Goal: Transaction & Acquisition: Register for event/course

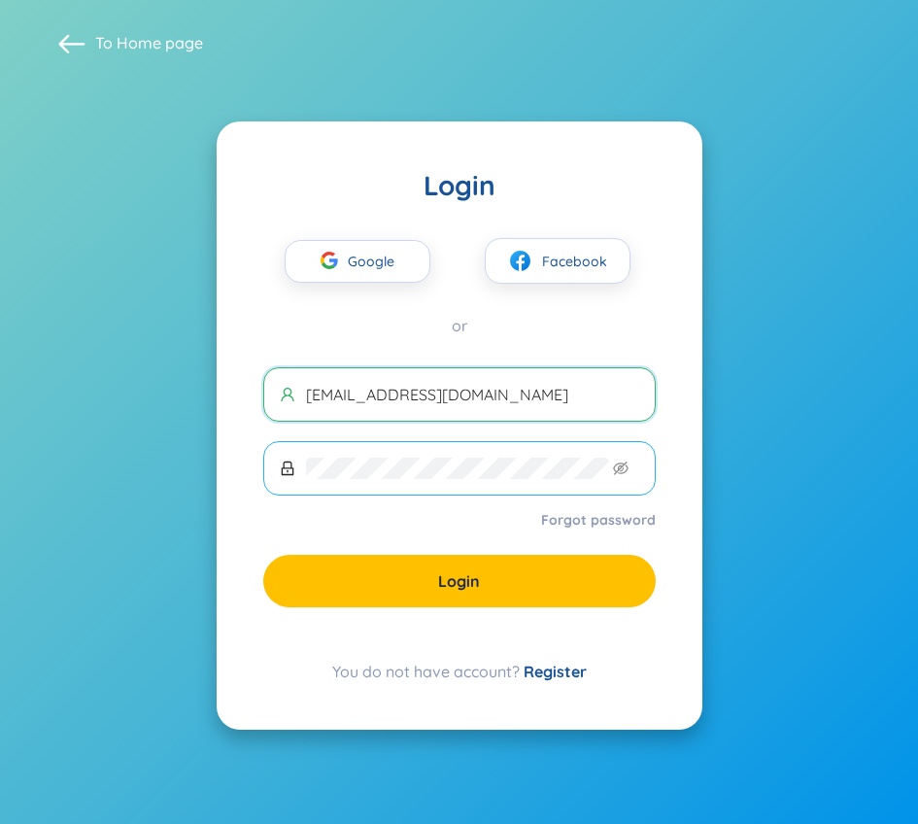
type input "[EMAIL_ADDRESS][DOMAIN_NAME]"
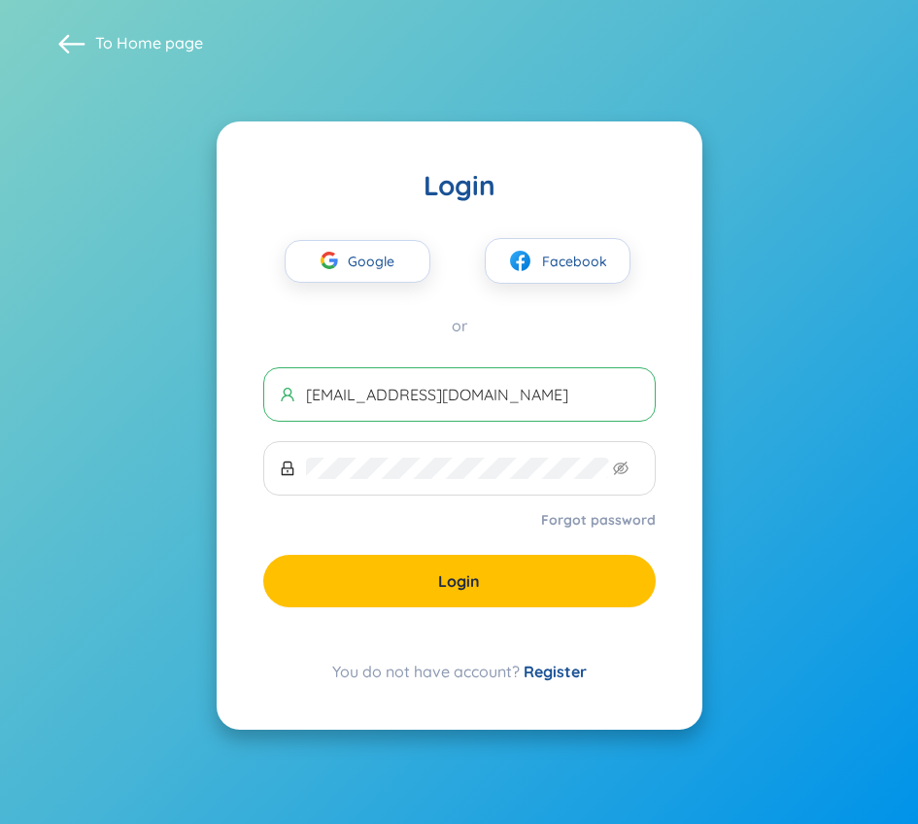
click at [530, 671] on link "Register" at bounding box center [555, 671] width 63 height 19
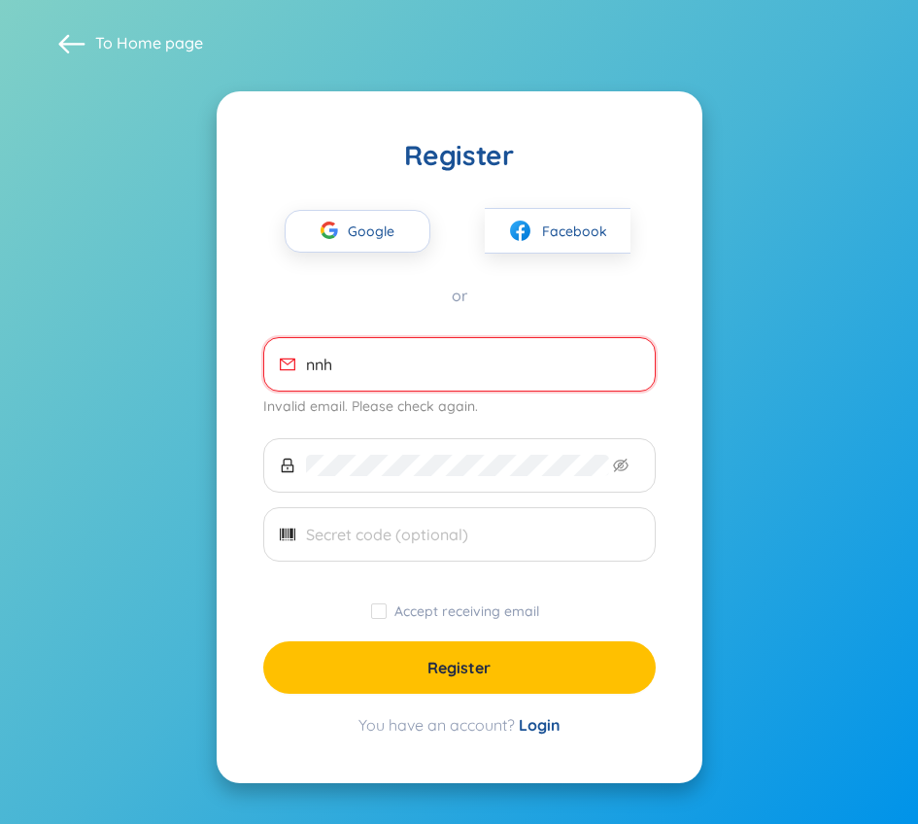
type input "[EMAIL_ADDRESS][DOMAIN_NAME]"
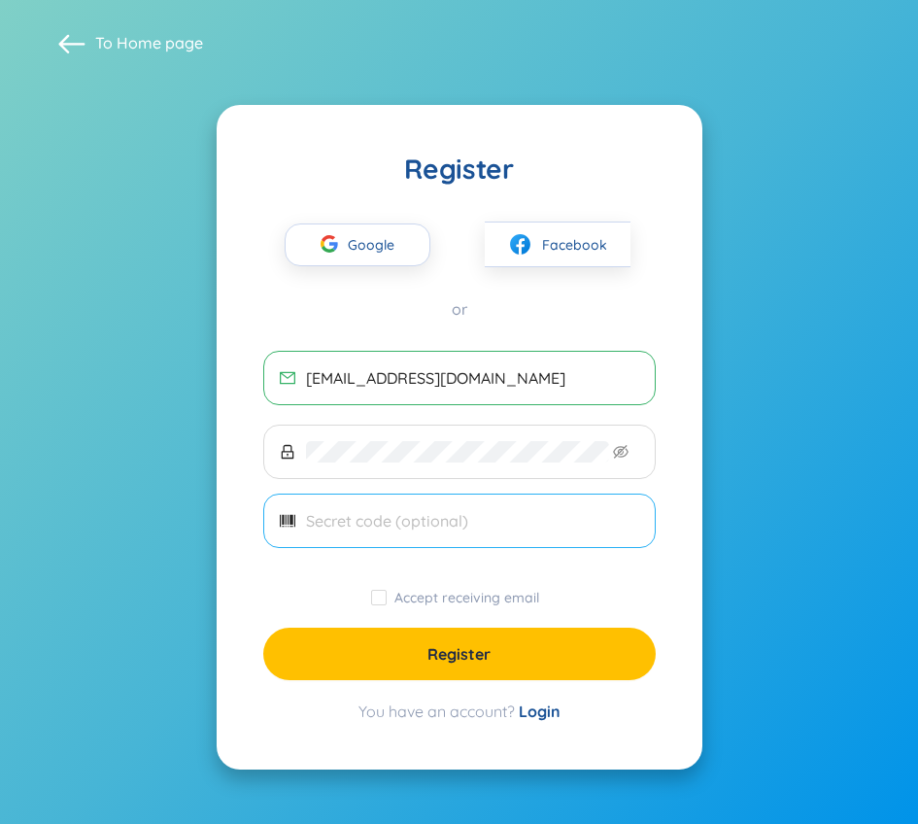
click at [385, 496] on span at bounding box center [459, 521] width 393 height 54
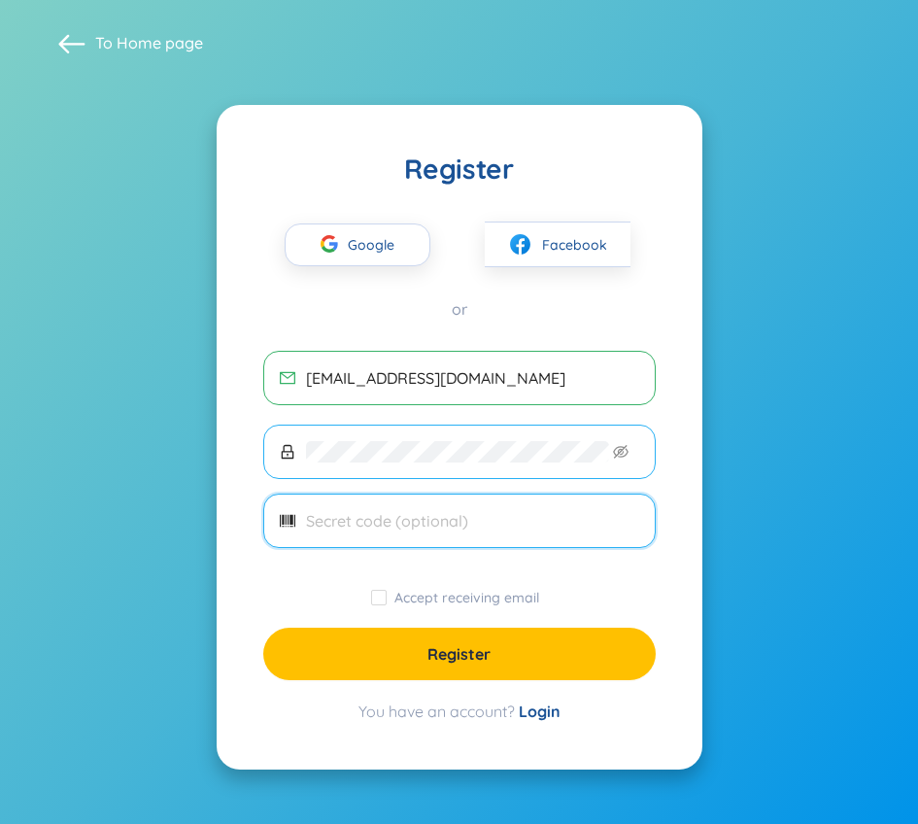
click at [386, 470] on span at bounding box center [459, 452] width 393 height 54
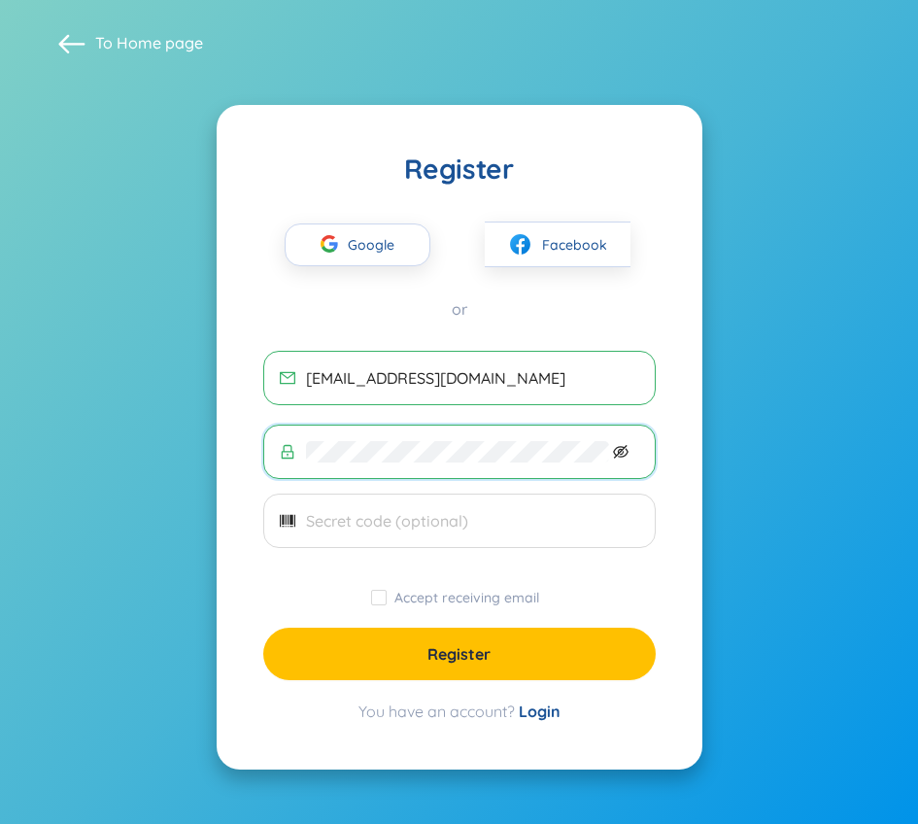
click at [627, 453] on icon "eye-invisible" at bounding box center [621, 452] width 16 height 14
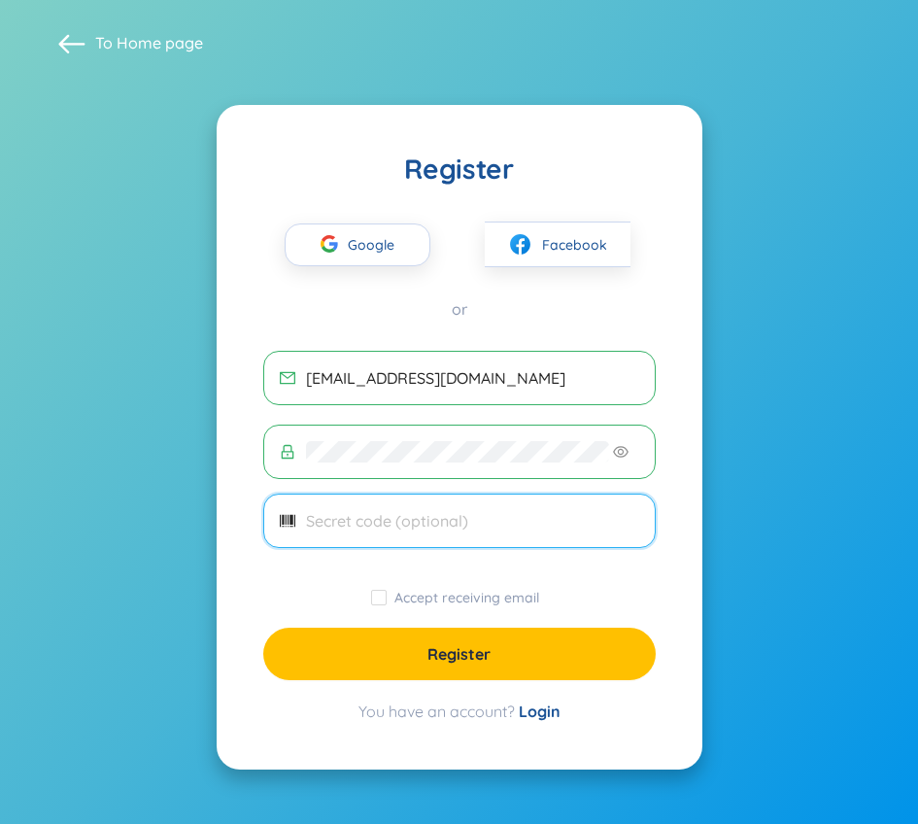
click at [445, 523] on input "text" at bounding box center [472, 520] width 333 height 21
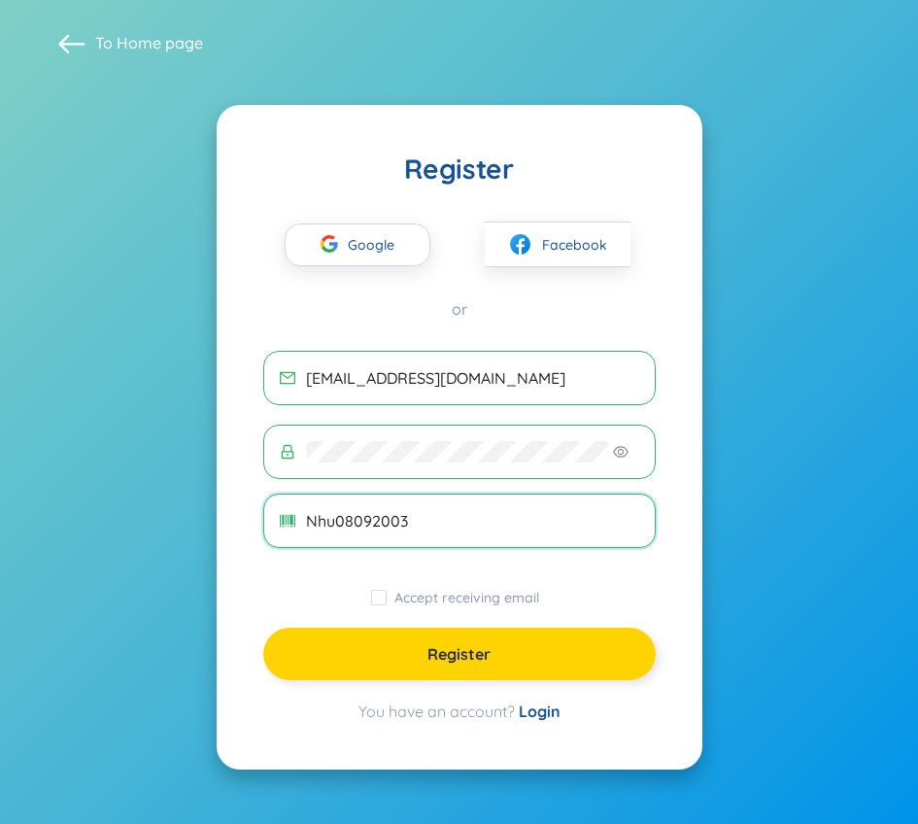
type input "Nhu08092003"
click at [393, 640] on button "Register" at bounding box center [459, 654] width 393 height 52
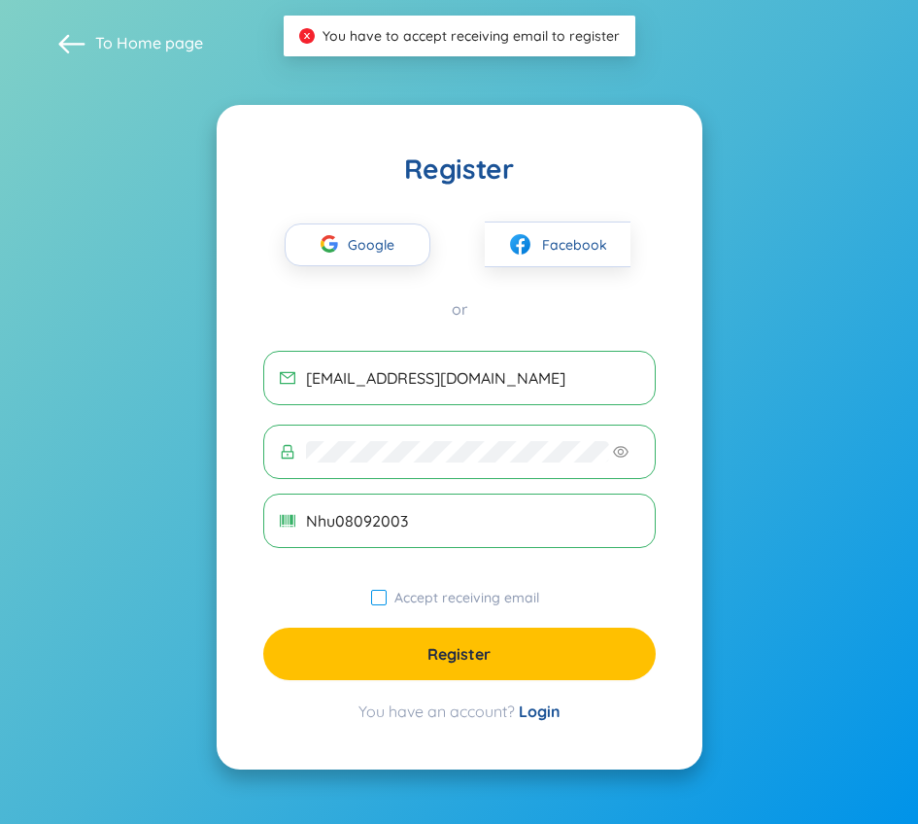
click at [389, 605] on span "Accept receiving email" at bounding box center [467, 597] width 160 height 17
click at [387, 605] on input "Accept receiving email" at bounding box center [379, 598] width 16 height 16
checkbox input "true"
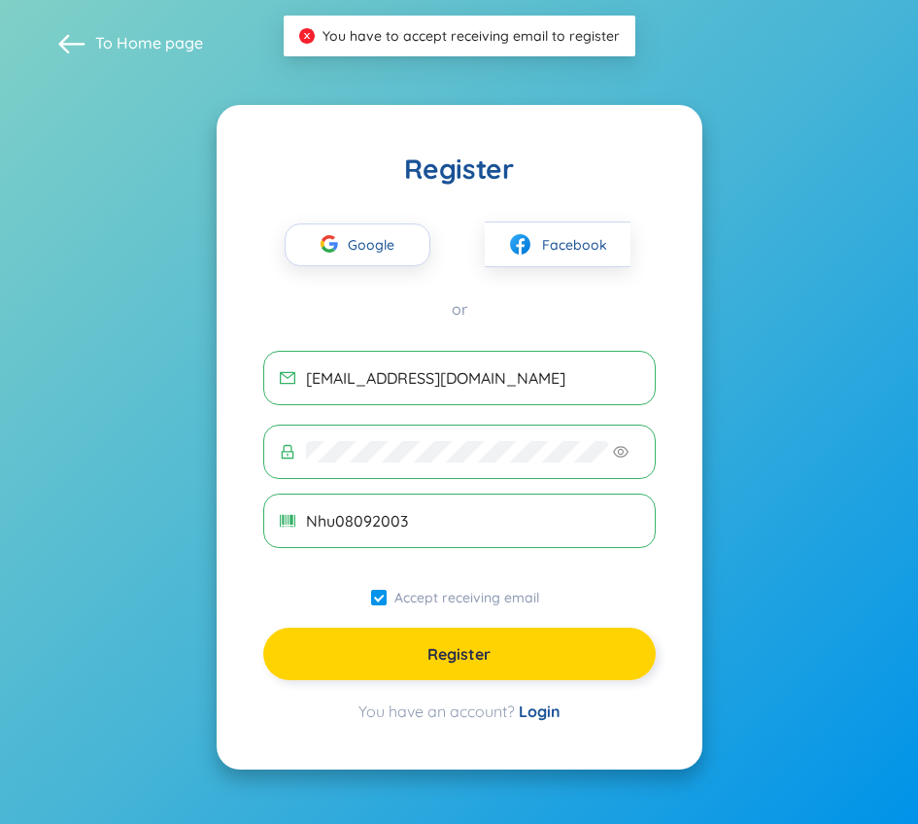
click at [393, 649] on button "Register" at bounding box center [459, 654] width 393 height 52
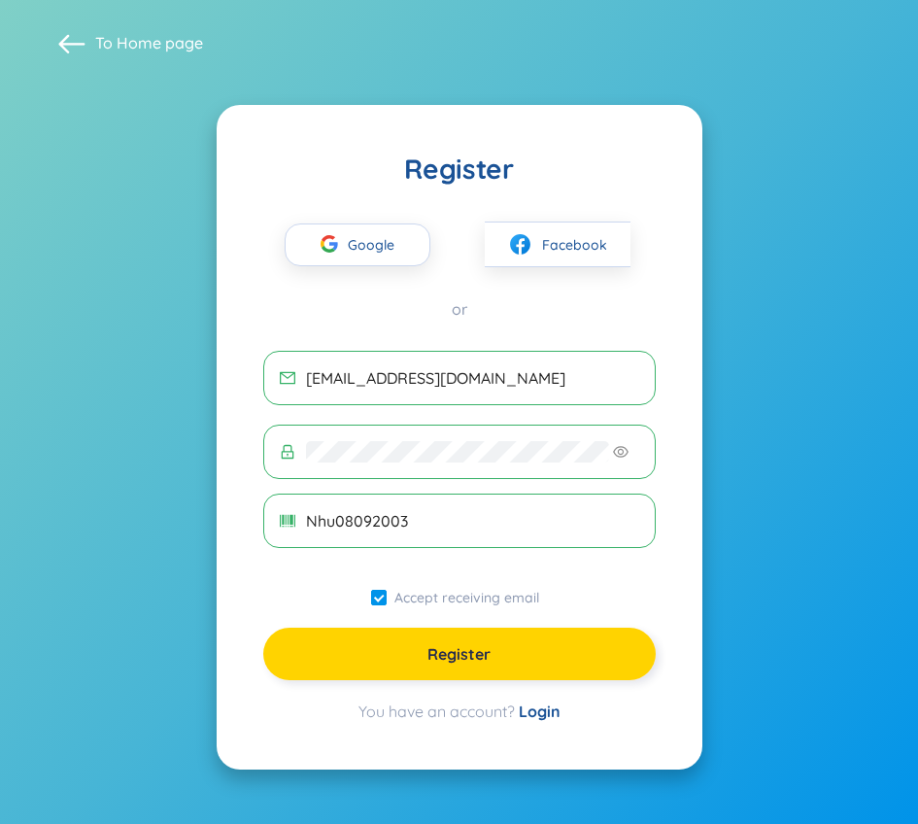
click at [452, 652] on span "Register" at bounding box center [458, 653] width 63 height 21
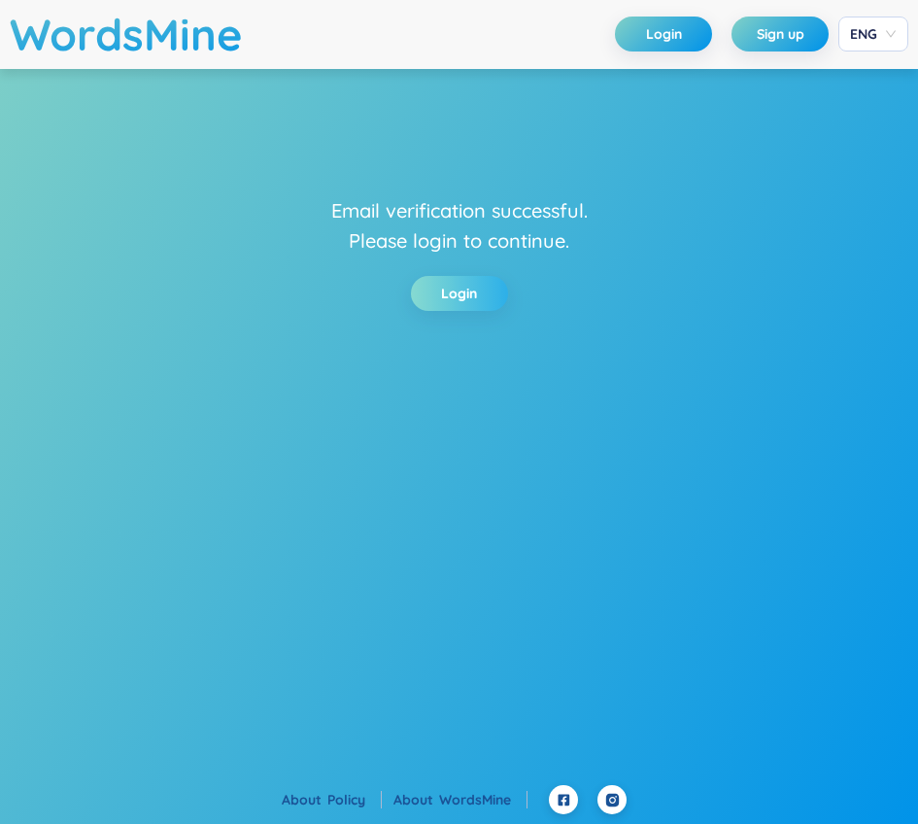
click at [455, 283] on link "Login" at bounding box center [459, 293] width 36 height 21
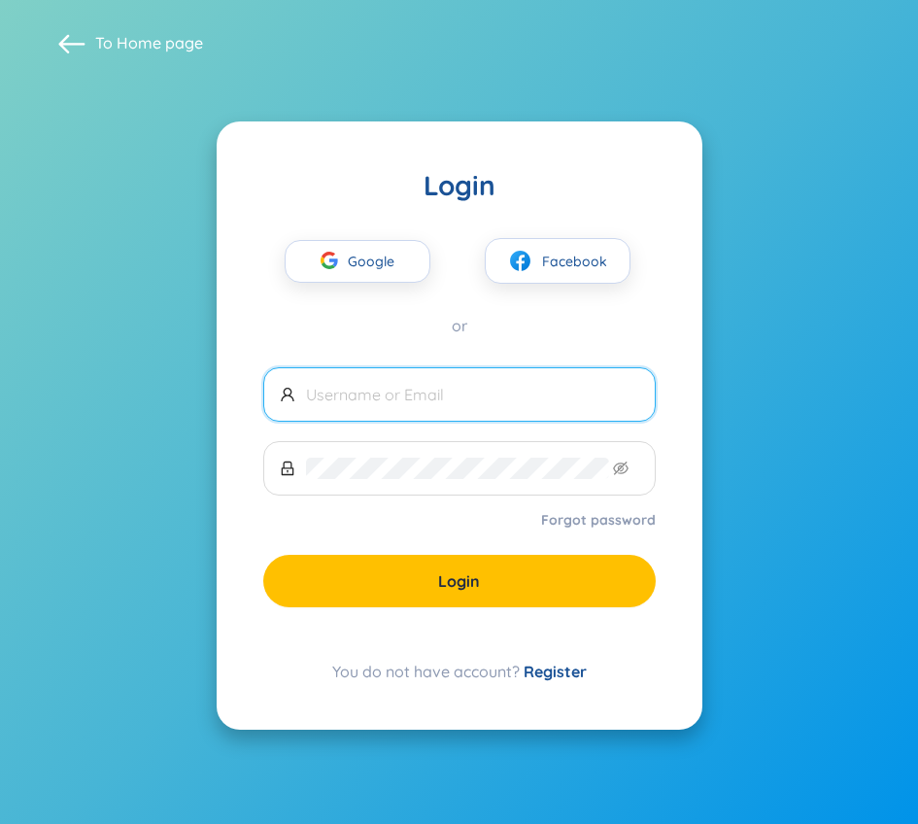
click at [434, 391] on input "text" at bounding box center [472, 394] width 333 height 21
type input "nnhu9813@gmail.com"
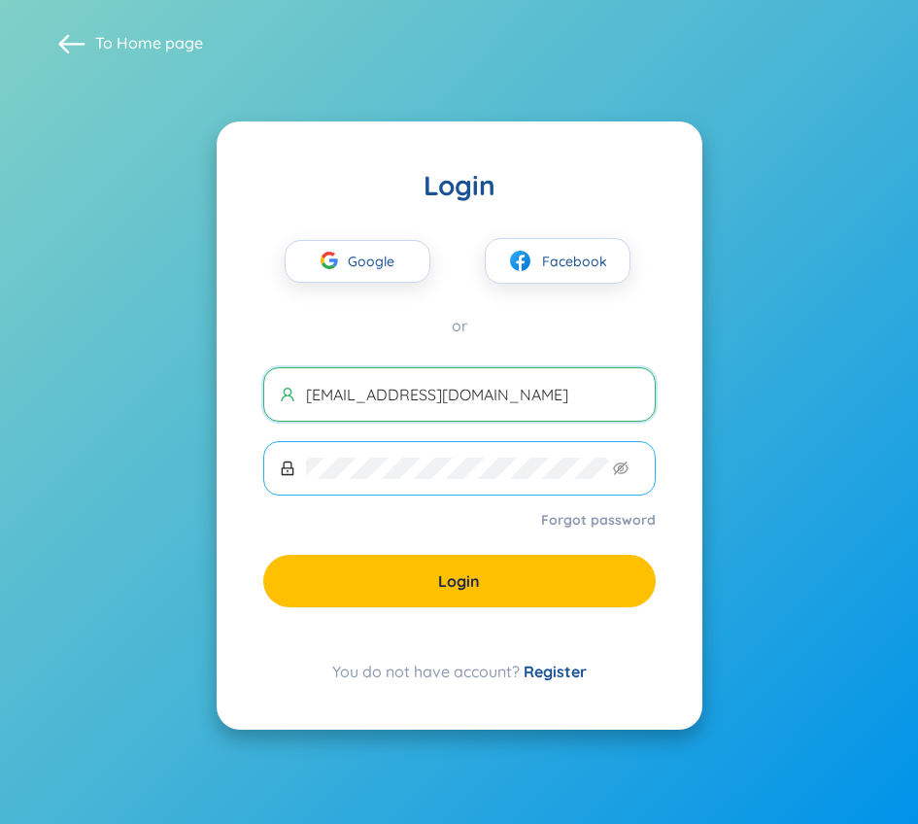
click at [437, 493] on span at bounding box center [459, 468] width 393 height 54
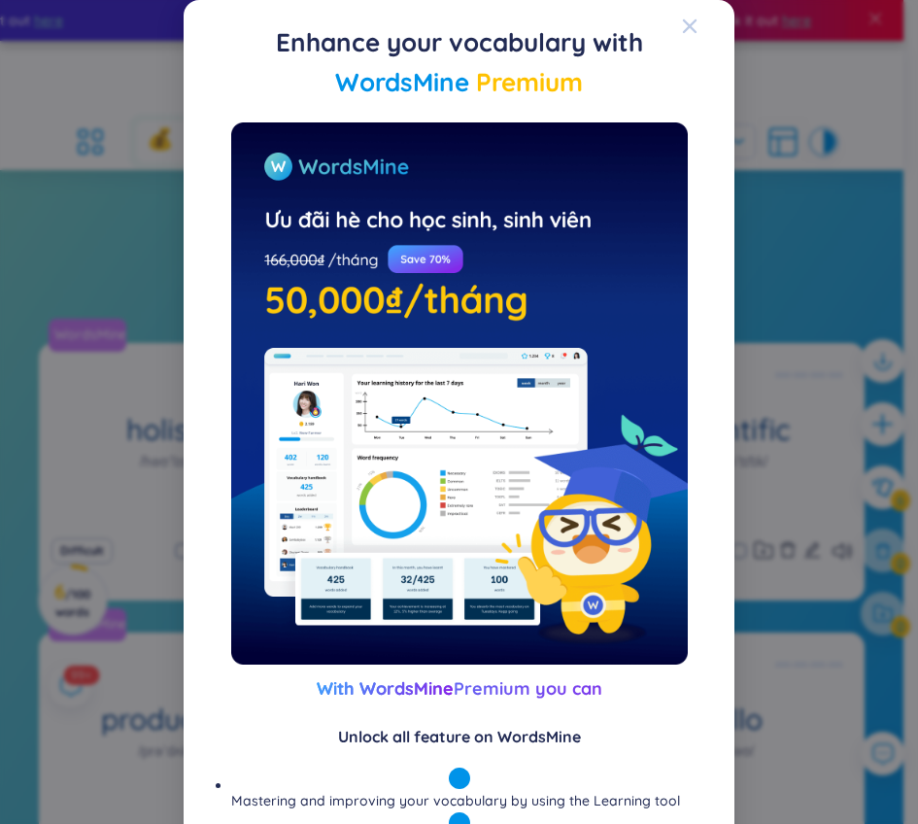
click at [696, 26] on span "Close" at bounding box center [708, 26] width 52 height 52
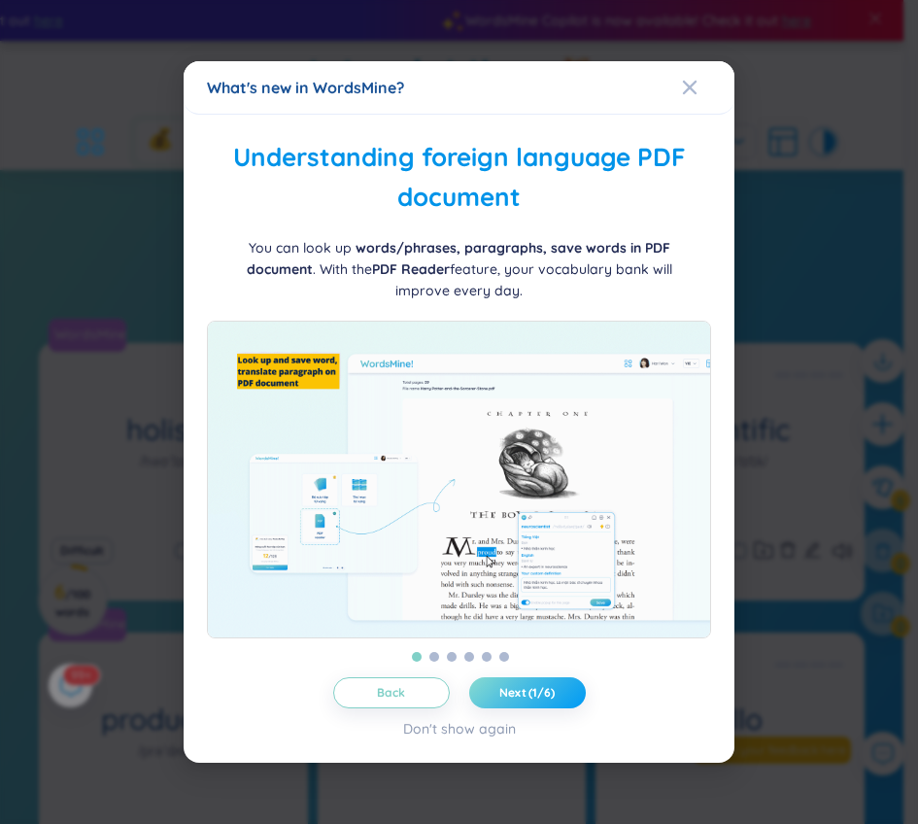
click at [548, 701] on button "Next (1/6)" at bounding box center [527, 692] width 117 height 31
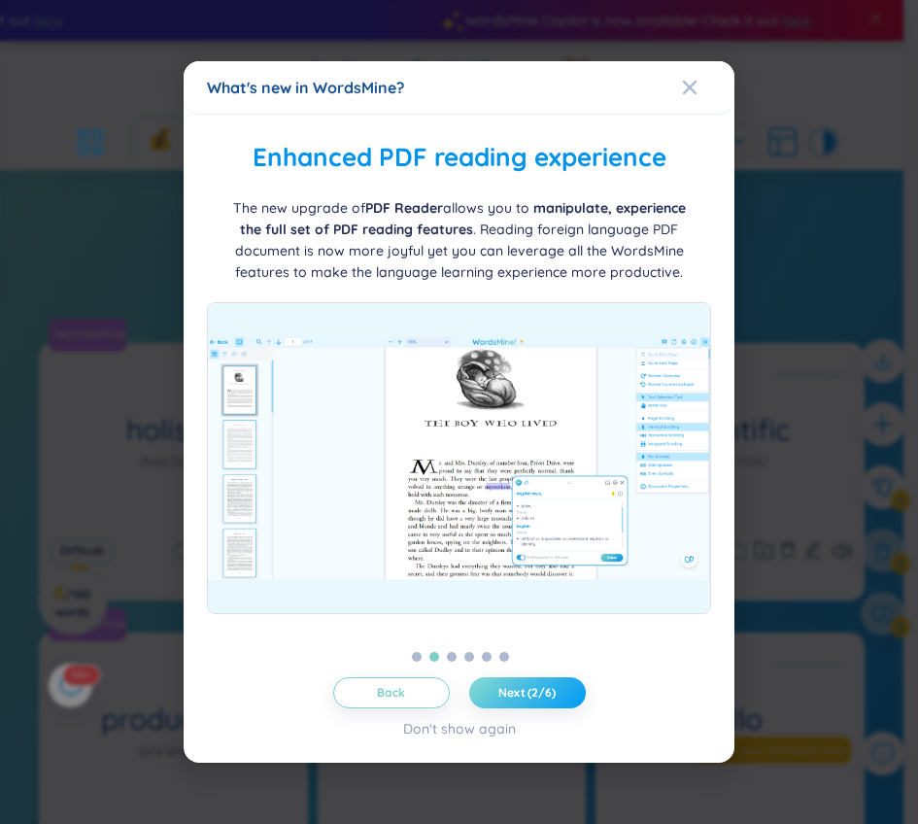
click at [546, 700] on span "Next (2/6)" at bounding box center [526, 693] width 57 height 16
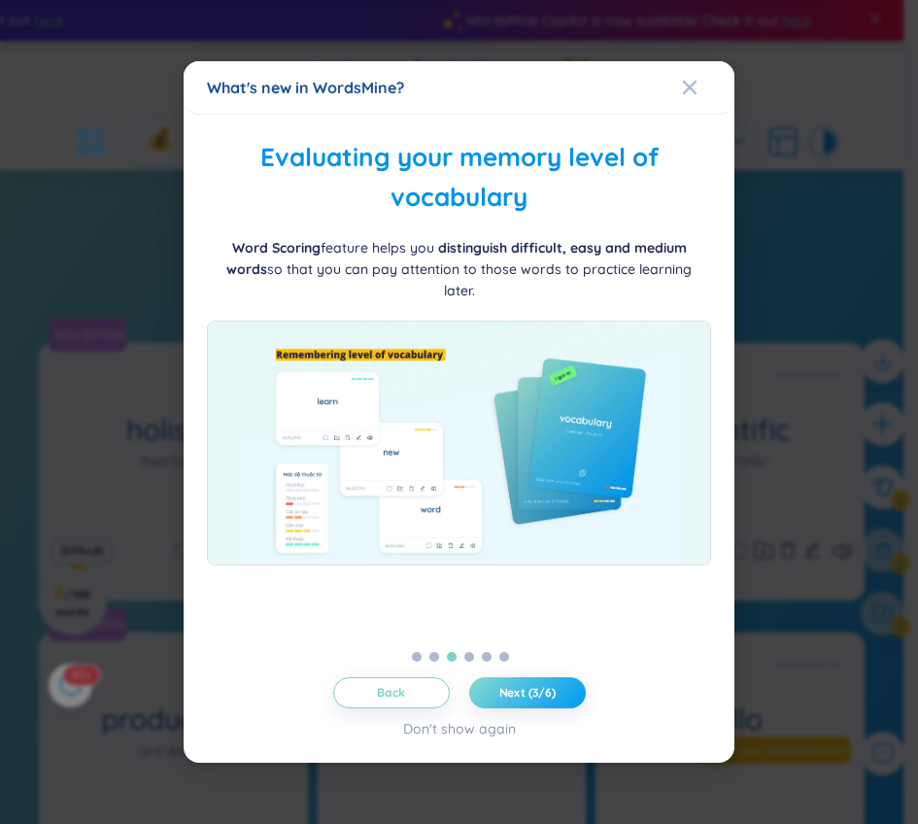
click at [546, 699] on span "Next (3/6)" at bounding box center [527, 693] width 56 height 16
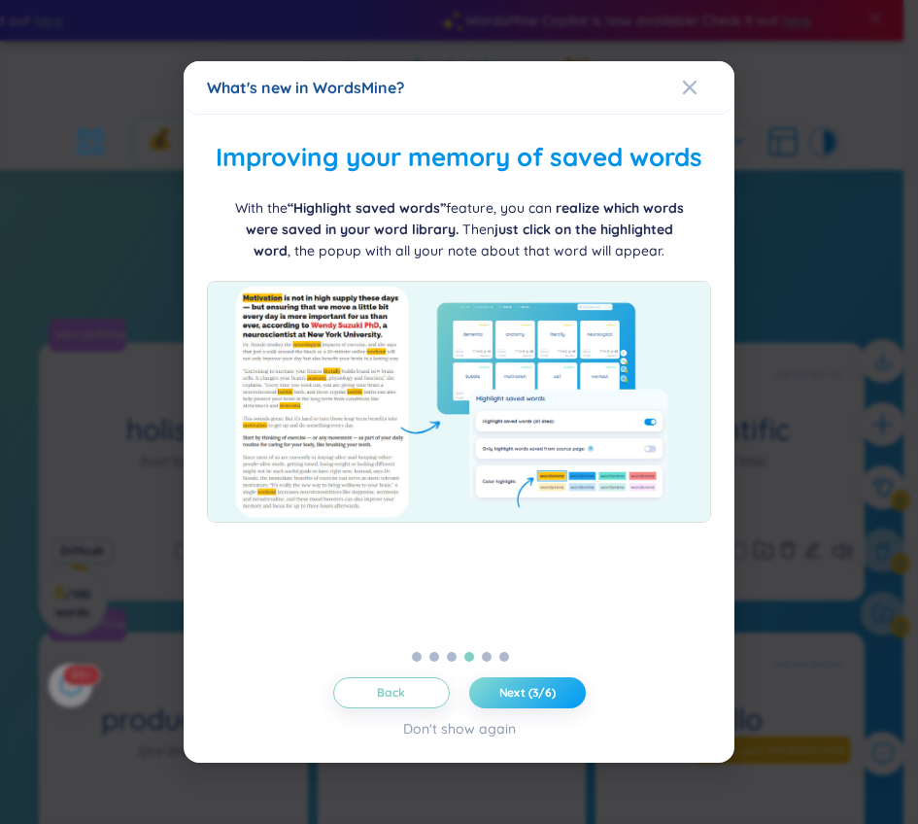
click at [546, 699] on span "Next (3/6)" at bounding box center [527, 693] width 56 height 16
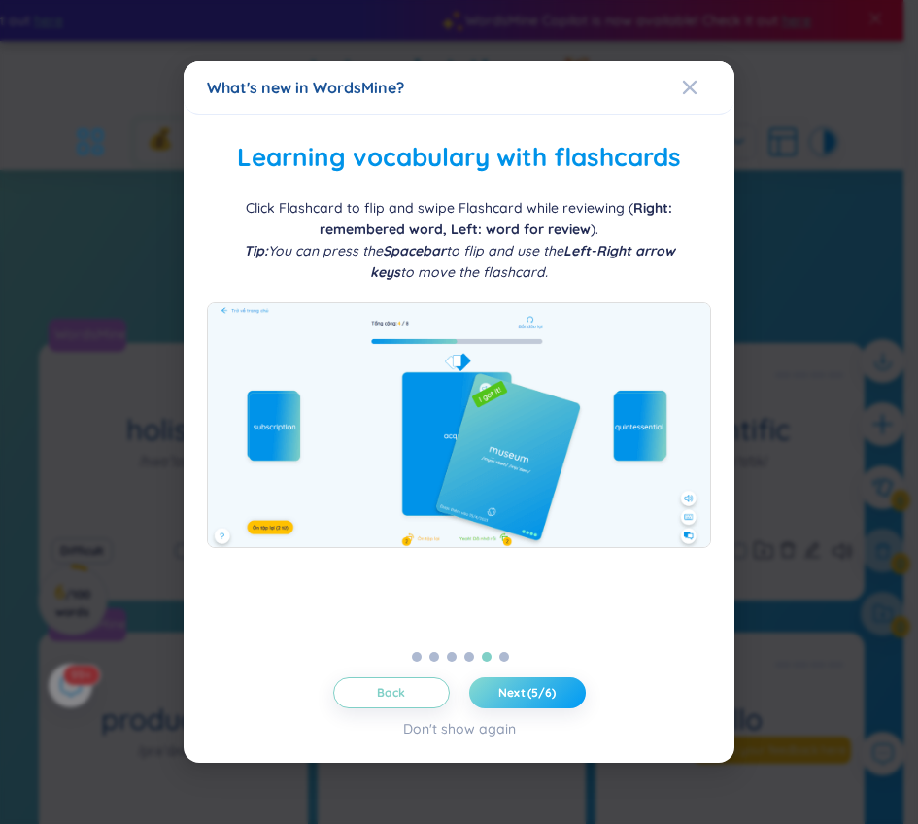
click at [546, 698] on span "Next (5/6)" at bounding box center [526, 693] width 57 height 16
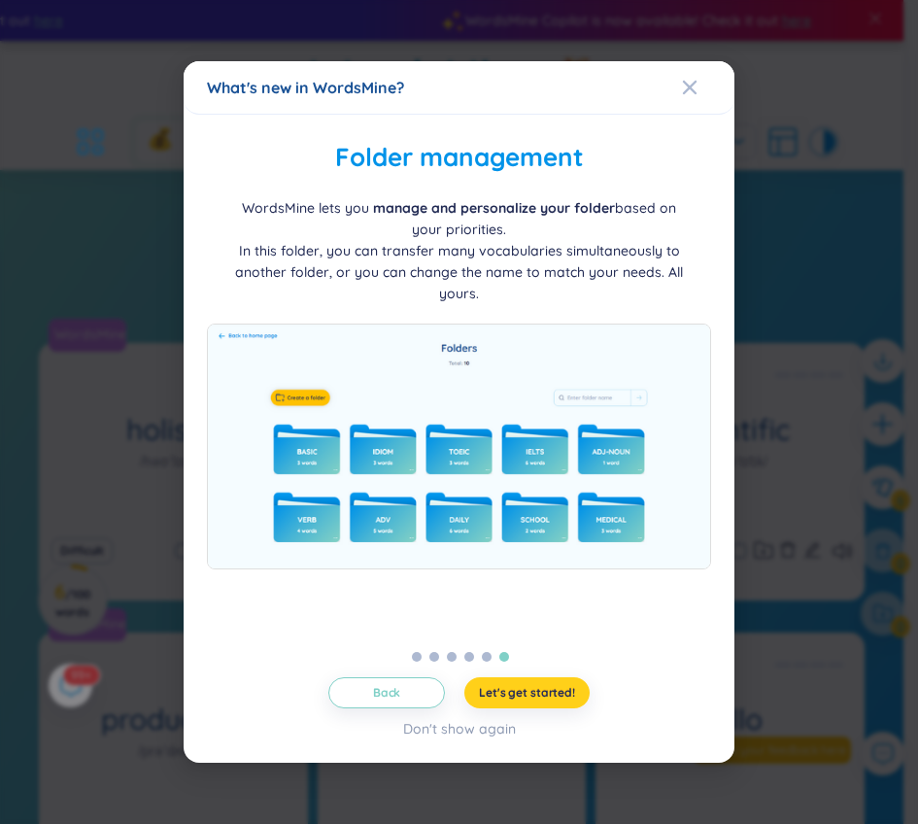
click at [545, 697] on span "Let's get started!" at bounding box center [527, 693] width 96 height 16
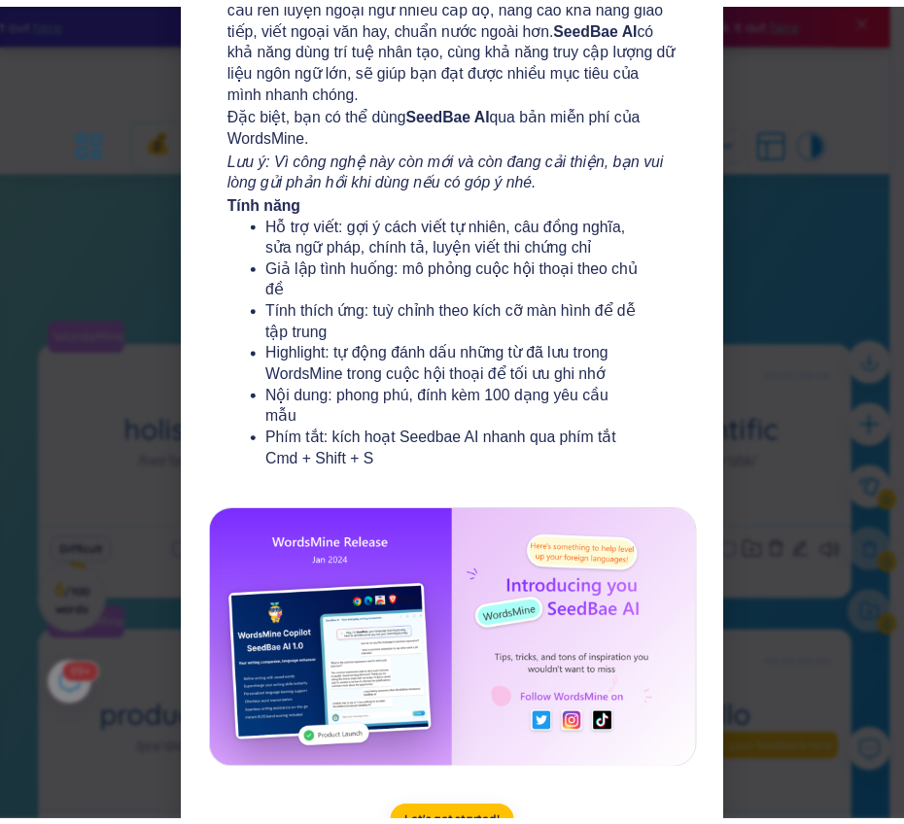
scroll to position [299, 0]
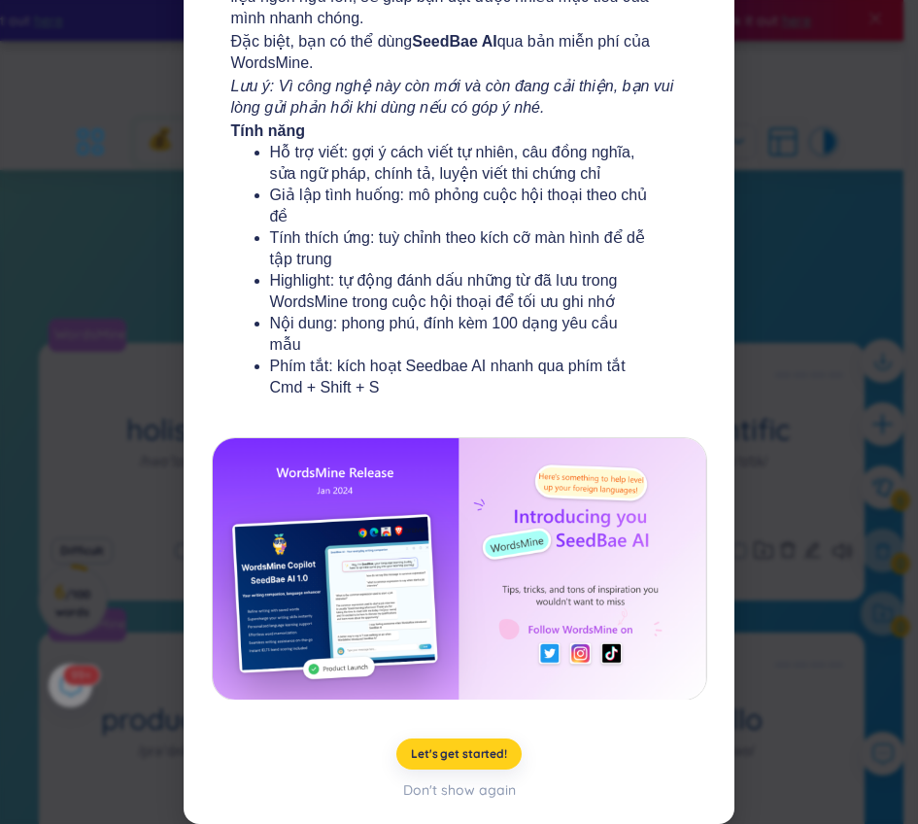
click at [459, 761] on span "Let's get started!" at bounding box center [459, 754] width 96 height 16
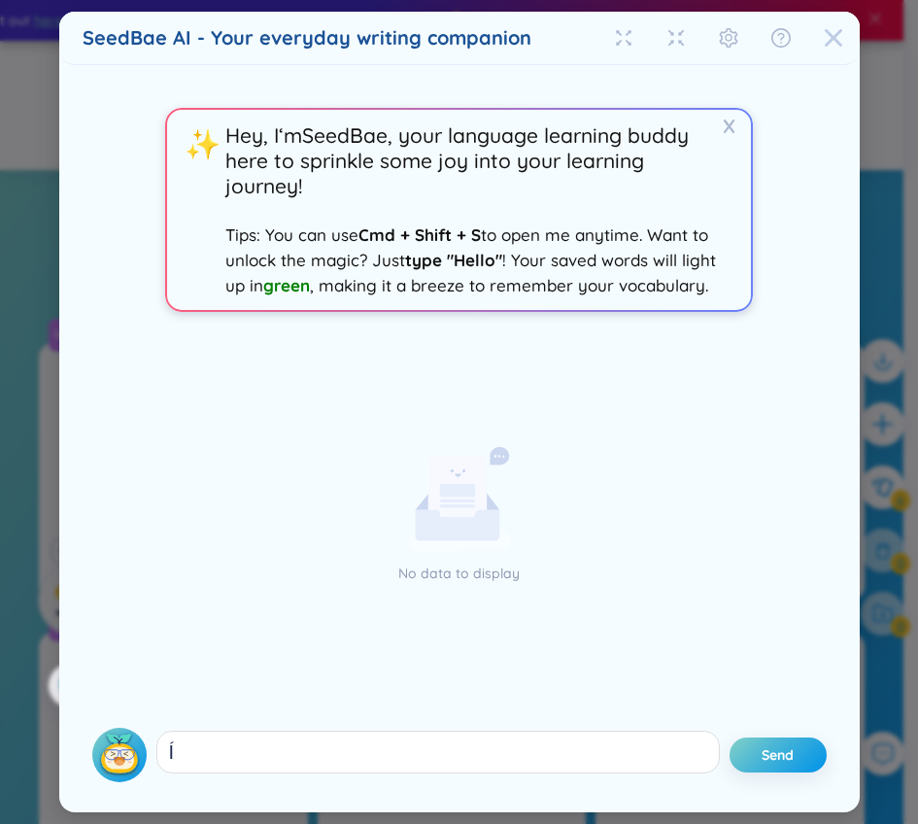
type textarea "Í"
click at [831, 37] on icon "Close" at bounding box center [833, 37] width 17 height 17
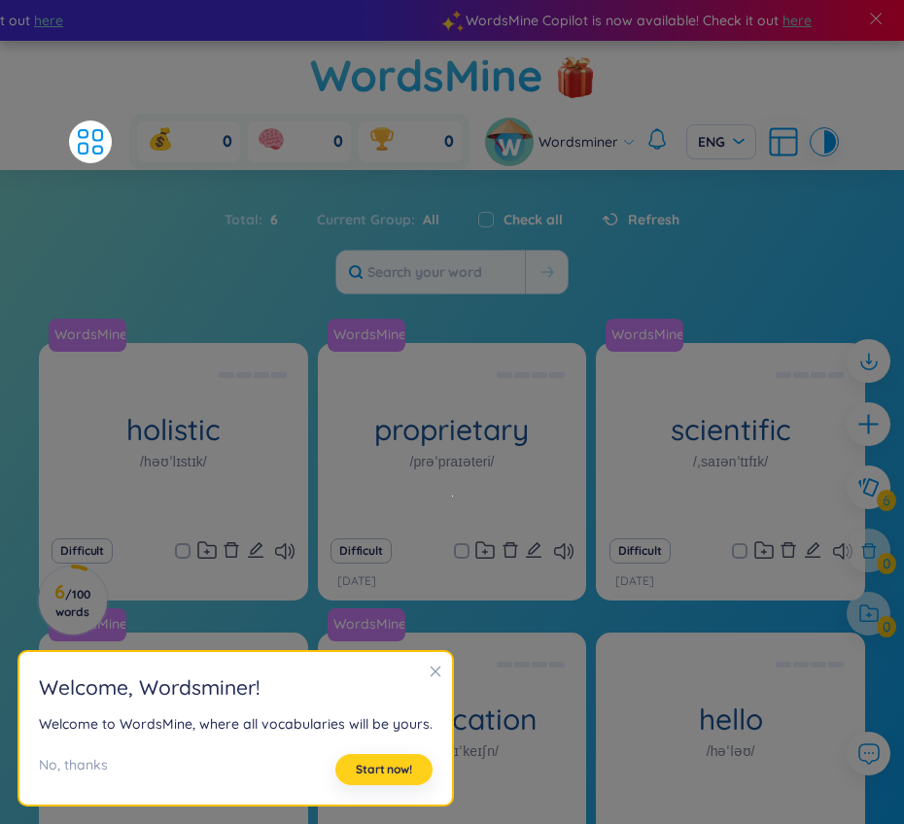
click at [393, 765] on span "Start now!" at bounding box center [384, 770] width 56 height 16
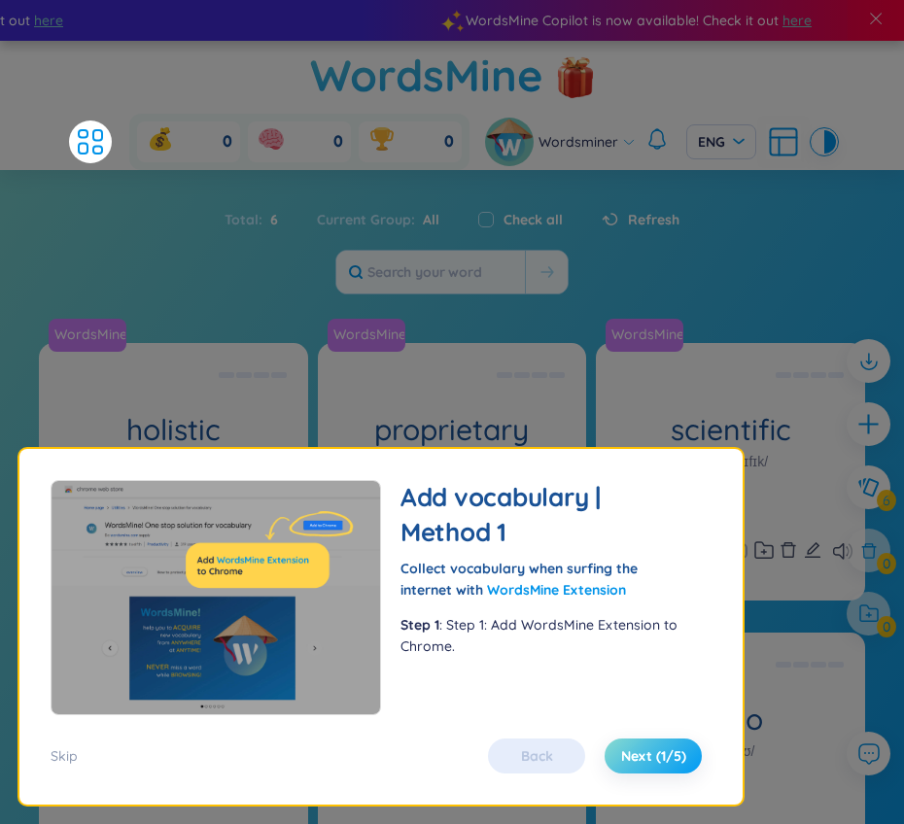
click at [666, 770] on button "Next (1/5)" at bounding box center [652, 755] width 97 height 35
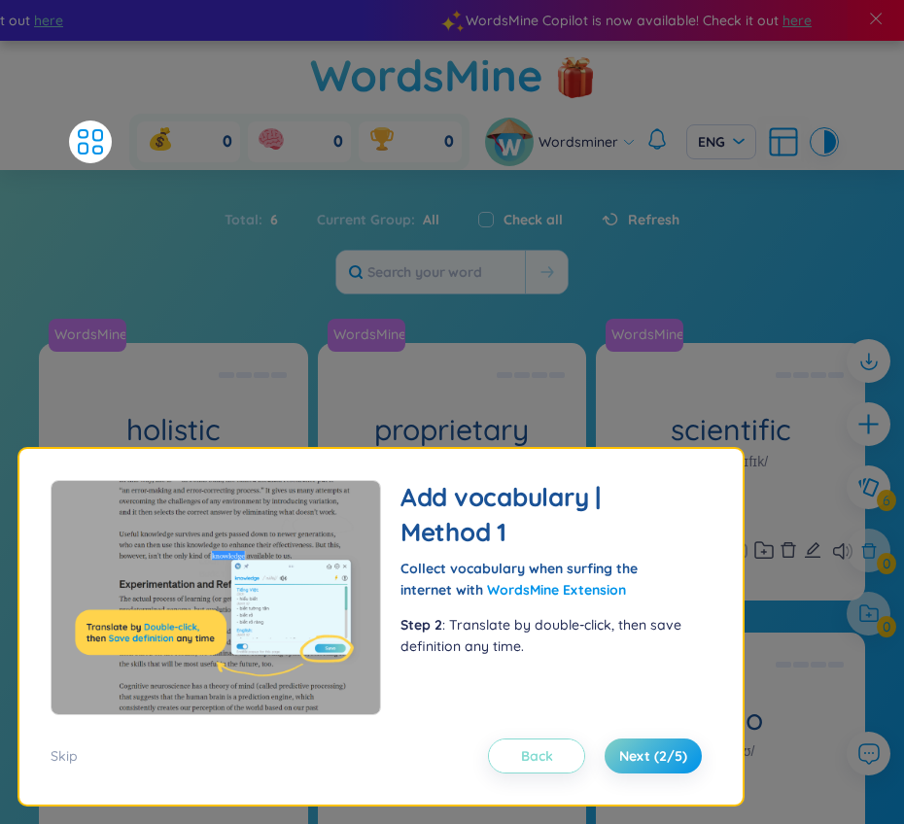
click at [526, 747] on span "Back" at bounding box center [537, 755] width 32 height 19
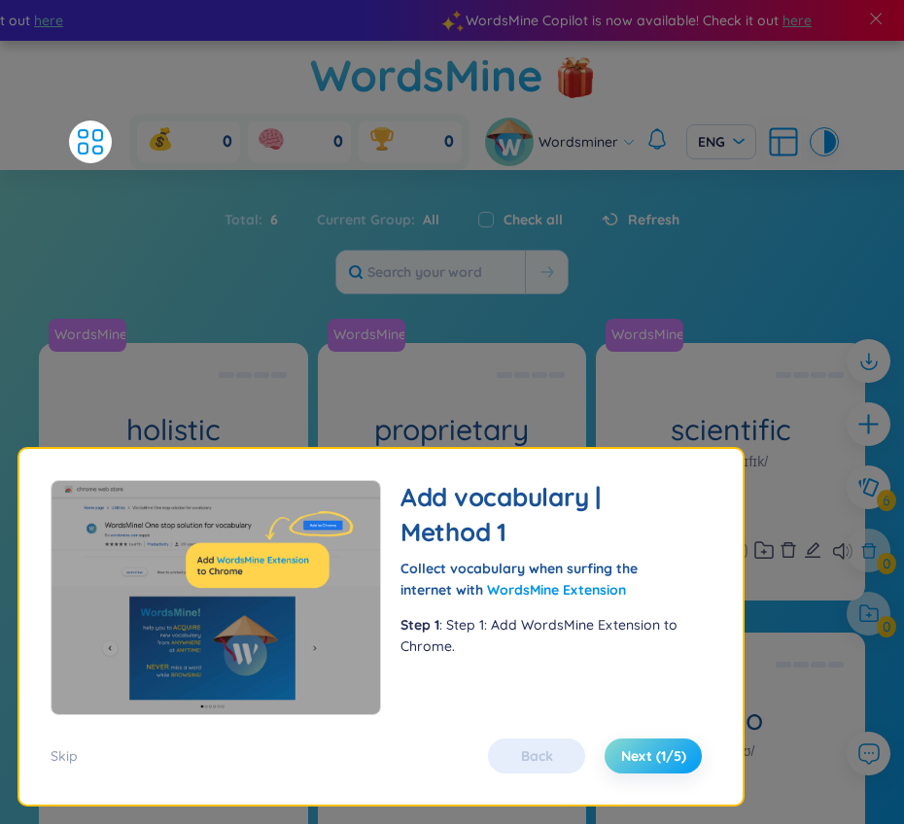
click at [622, 761] on span "Next (1/5)" at bounding box center [653, 755] width 65 height 19
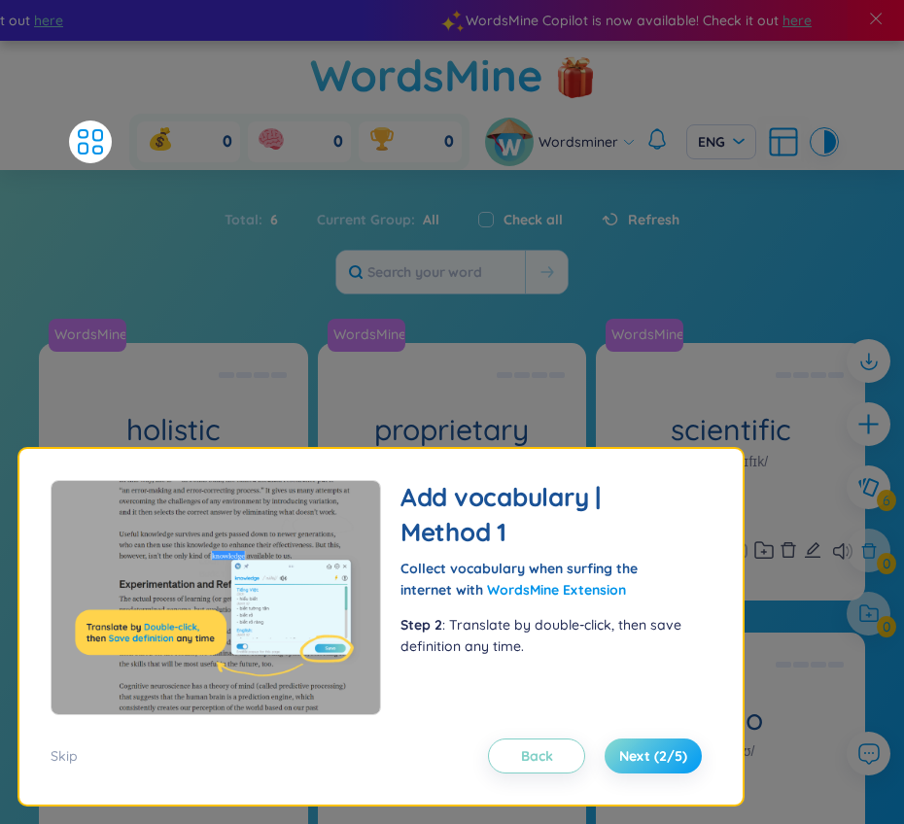
click at [622, 761] on span "Next (2/5)" at bounding box center [653, 755] width 68 height 19
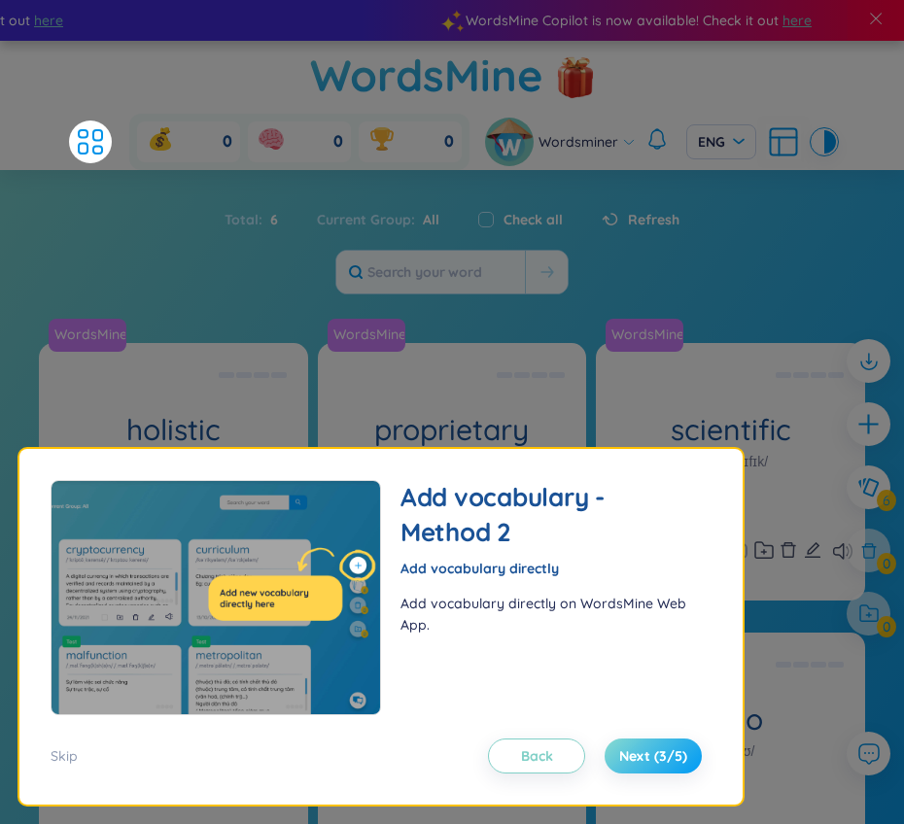
click at [624, 757] on span "Next (3/5)" at bounding box center [653, 755] width 68 height 19
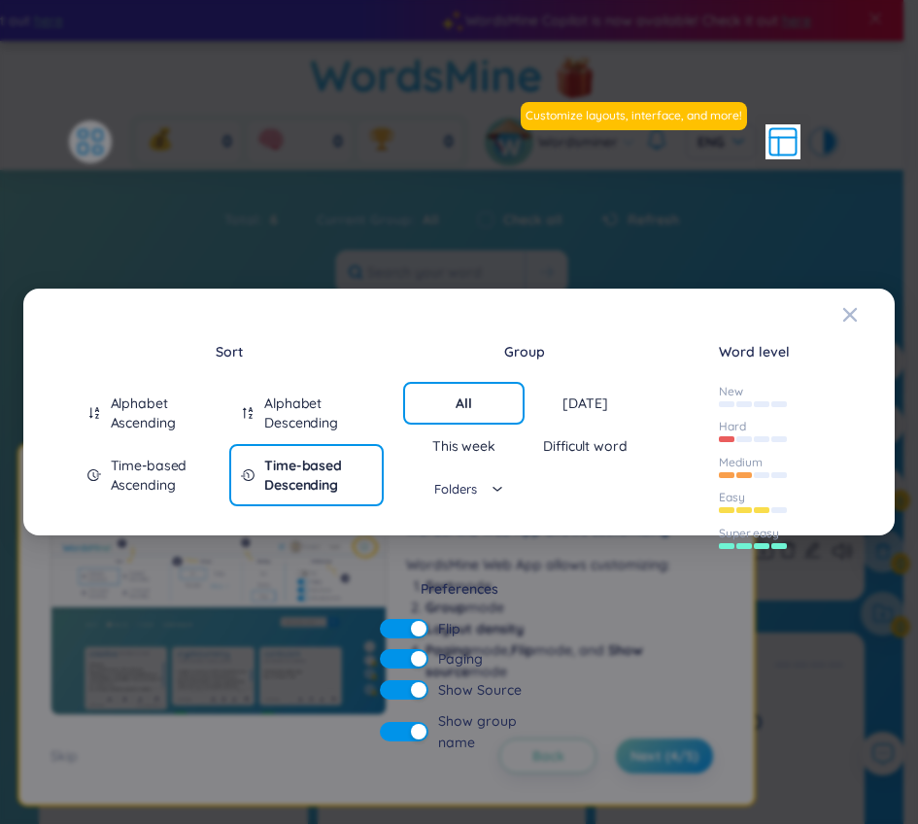
click at [619, 404] on div "Today" at bounding box center [585, 403] width 121 height 43
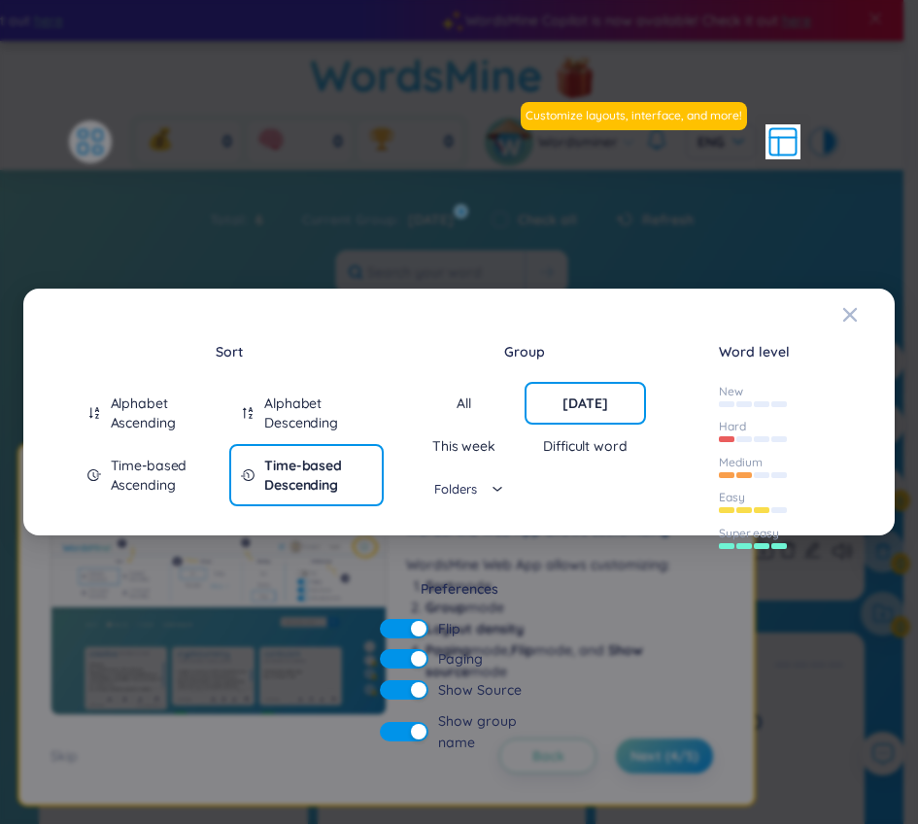
click at [570, 442] on div "Difficult word" at bounding box center [585, 445] width 84 height 19
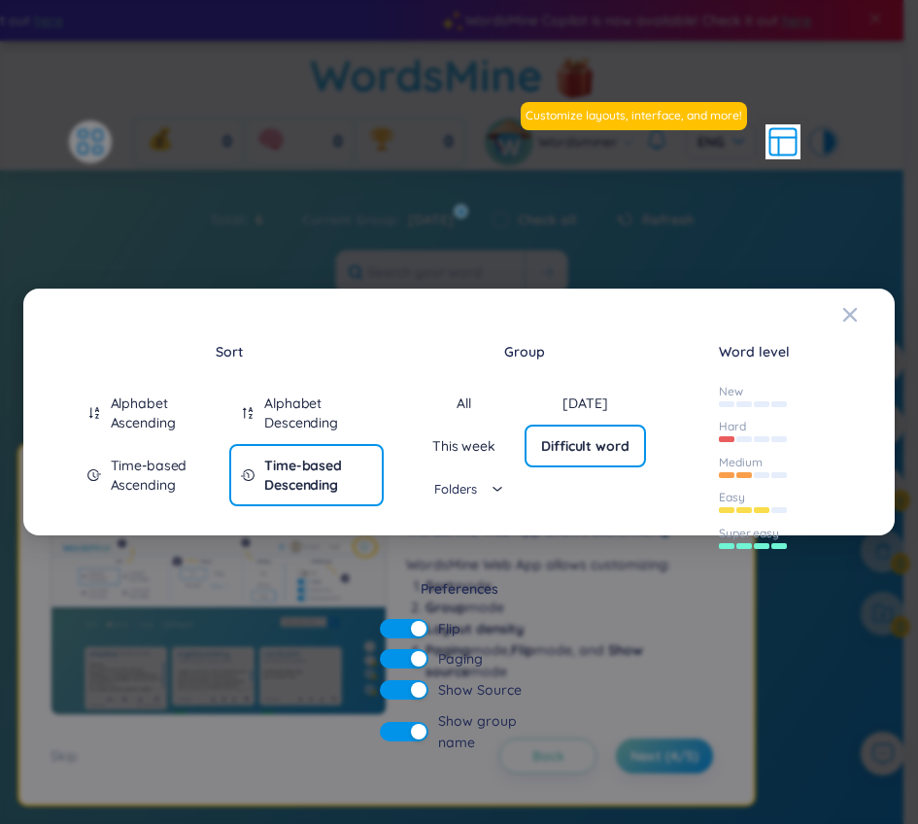
click at [474, 447] on div "This week" at bounding box center [463, 445] width 63 height 19
click at [467, 413] on div "All" at bounding box center [463, 403] width 121 height 43
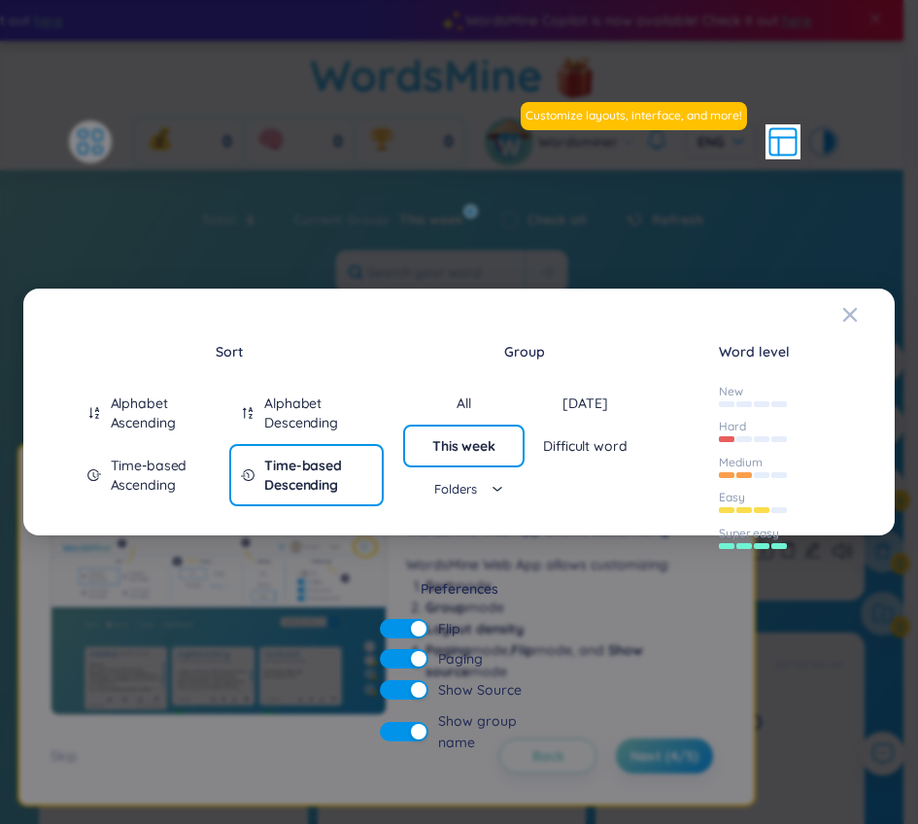
click at [187, 475] on div "Time-based Ascending" at bounding box center [165, 475] width 108 height 39
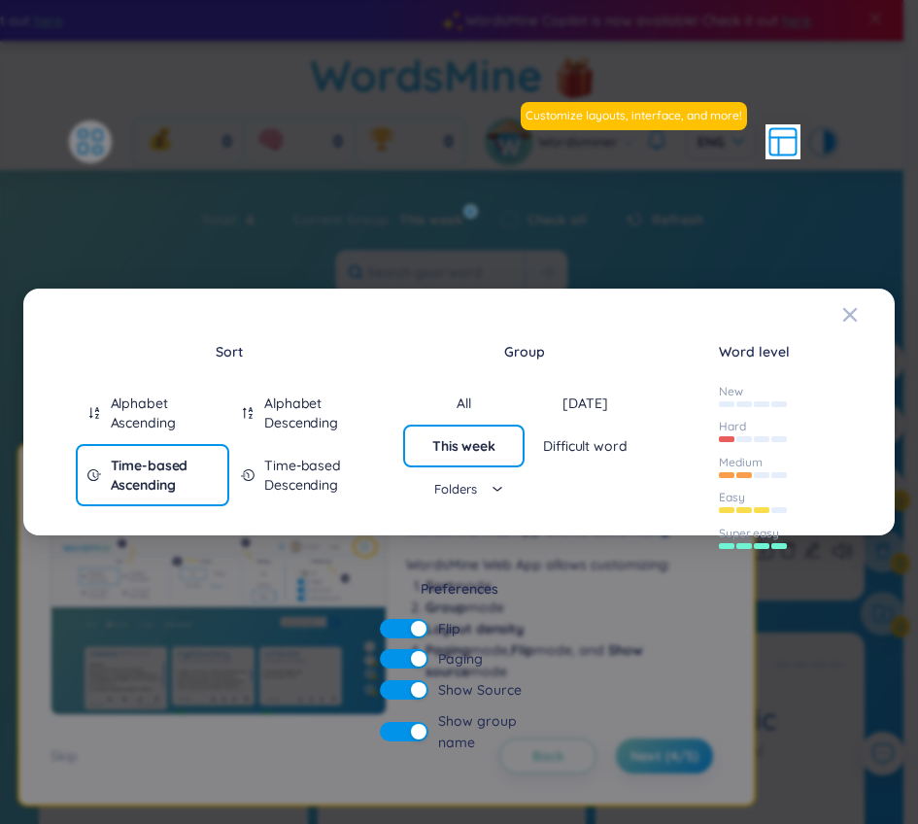
click at [156, 425] on div "Alphabet Ascending" at bounding box center [165, 412] width 108 height 39
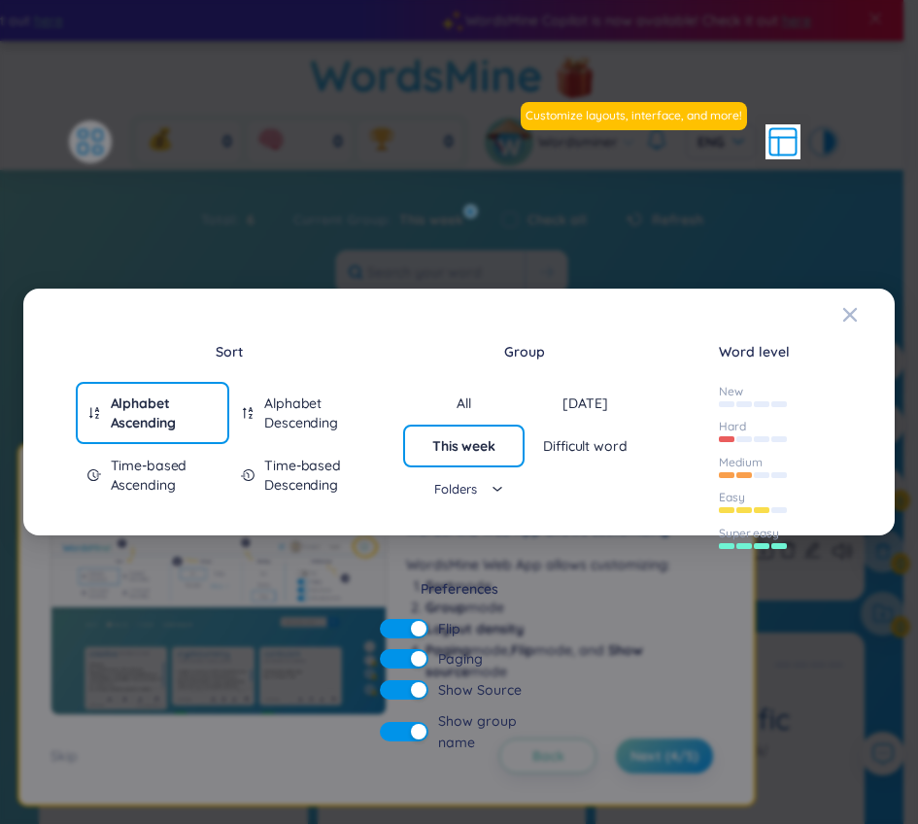
click at [300, 419] on div "Alphabet Descending" at bounding box center [318, 412] width 108 height 39
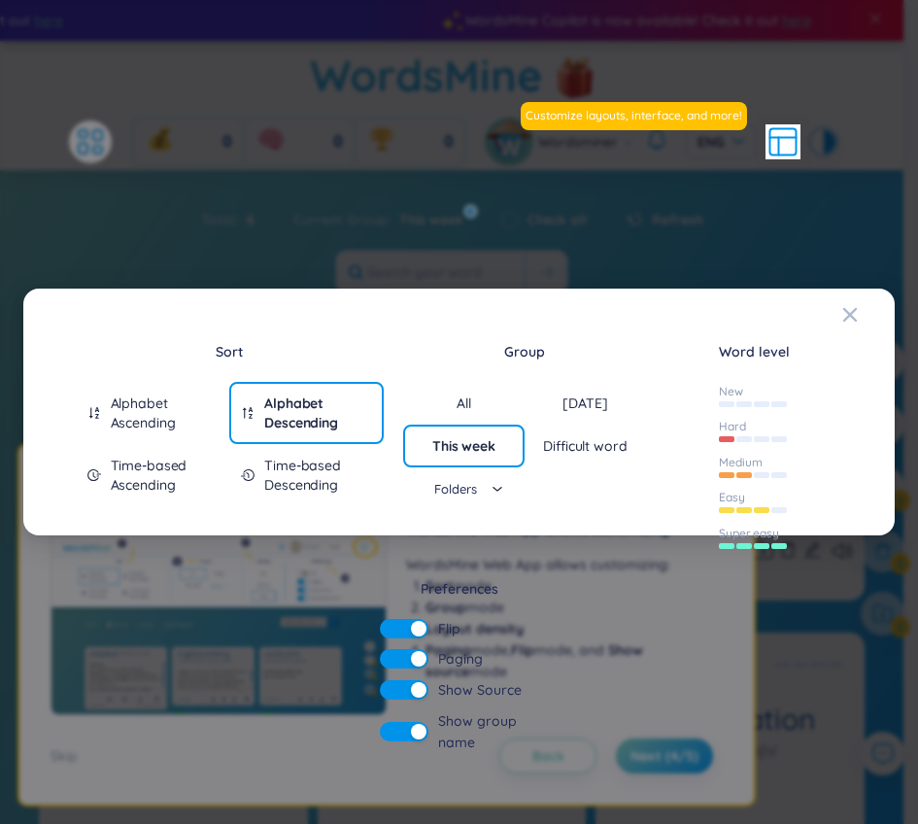
click at [304, 478] on div "Time-based Descending" at bounding box center [318, 475] width 108 height 39
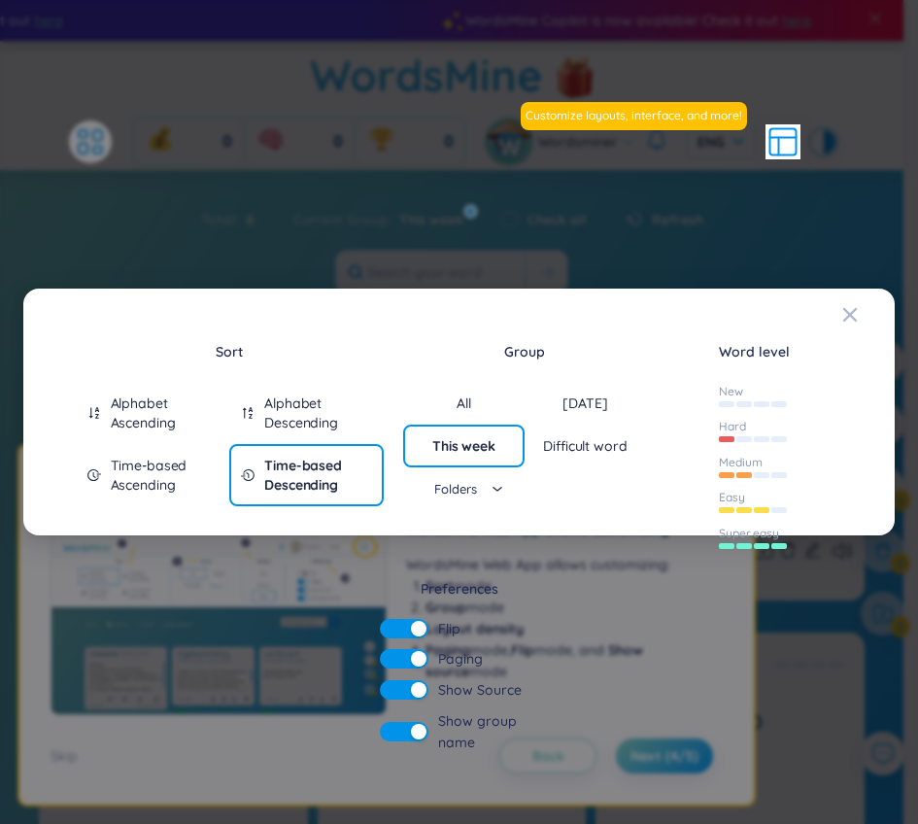
click at [491, 491] on div "Folders" at bounding box center [464, 488] width 78 height 29
click at [471, 536] on div "WordsMine" at bounding box center [464, 525] width 78 height 31
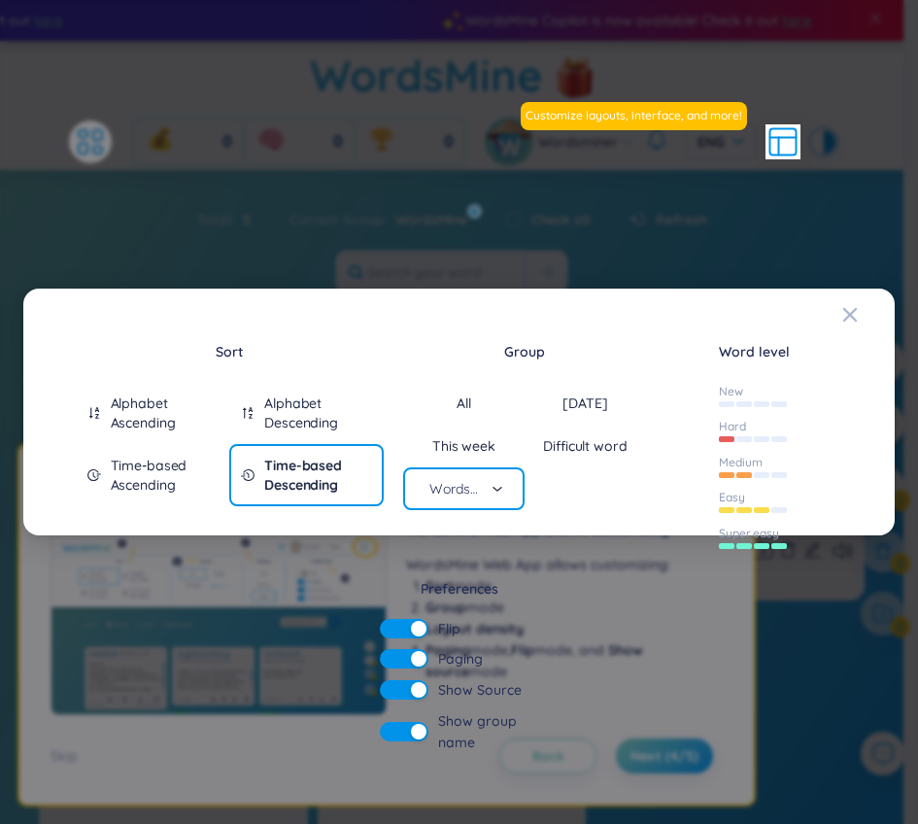
click at [471, 408] on div "All" at bounding box center [464, 402] width 15 height 19
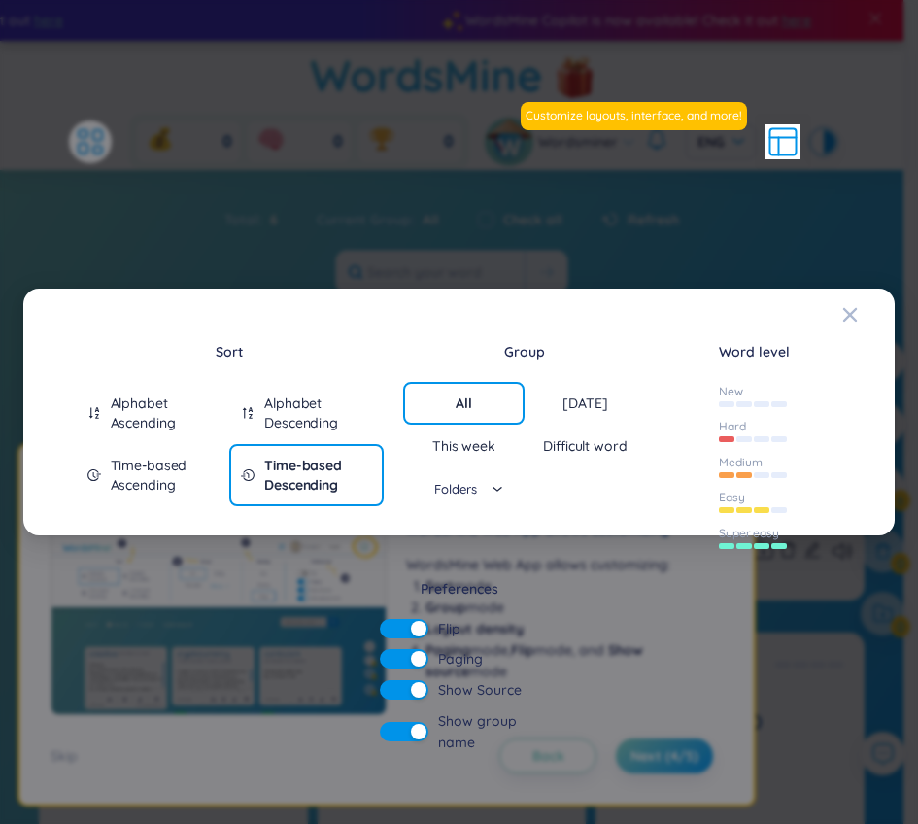
click at [473, 450] on div "This week" at bounding box center [463, 445] width 63 height 19
click at [558, 443] on div "Difficult word" at bounding box center [585, 445] width 84 height 19
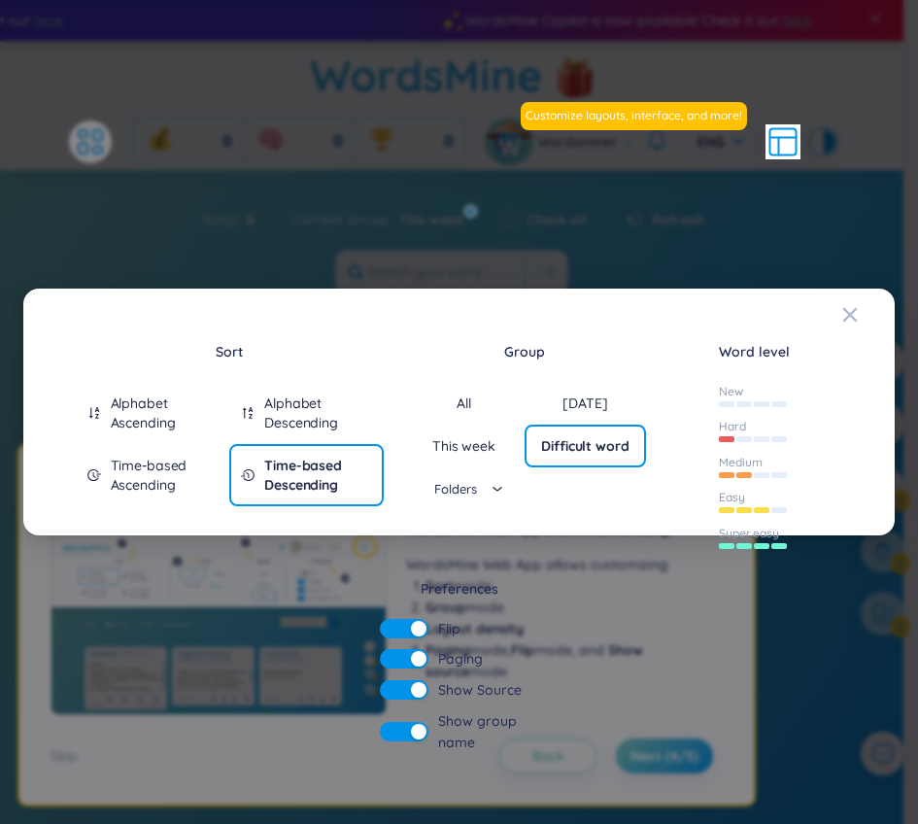
click at [563, 411] on div "Today" at bounding box center [585, 403] width 121 height 43
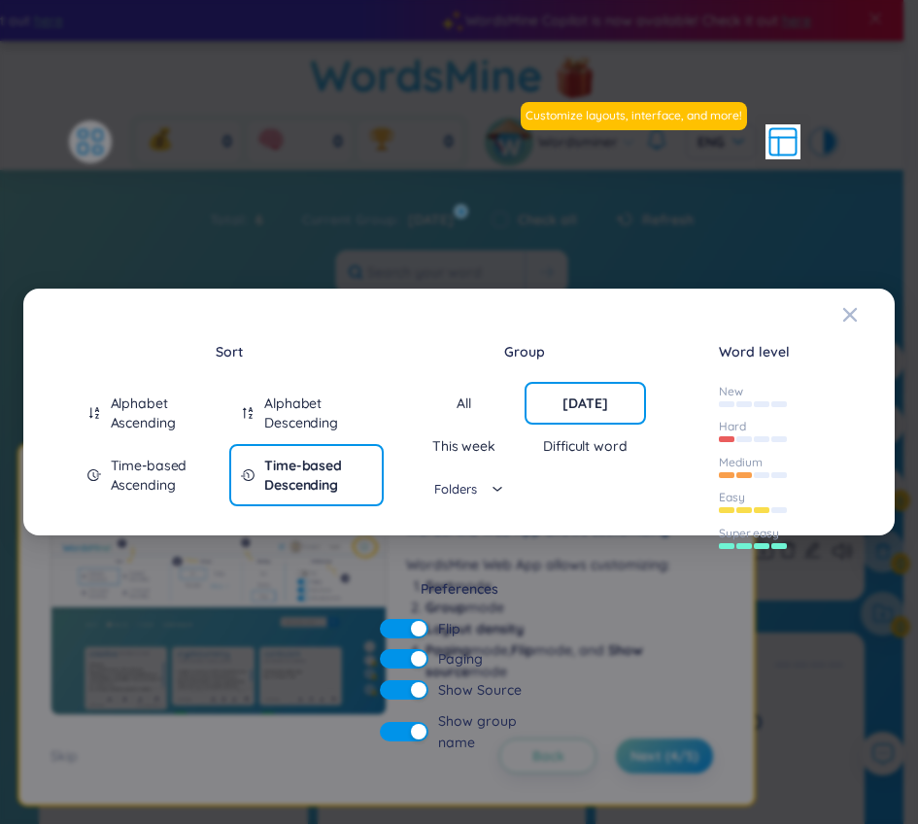
click at [843, 315] on div "Sort Alphabet Ascending Alphabet Descending Time-based Ascending Time-based Des…" at bounding box center [460, 552] width 826 height 481
click at [851, 317] on div "Sort Alphabet Ascending Alphabet Descending Time-based Ascending Time-based Des…" at bounding box center [460, 552] width 826 height 481
click at [850, 314] on div "Sort Alphabet Ascending Alphabet Descending Time-based Ascending Time-based Des…" at bounding box center [460, 552] width 826 height 481
click at [852, 317] on div "Sort Alphabet Ascending Alphabet Descending Time-based Ascending Time-based Des…" at bounding box center [460, 552] width 826 height 481
click at [744, 472] on div at bounding box center [744, 475] width 16 height 6
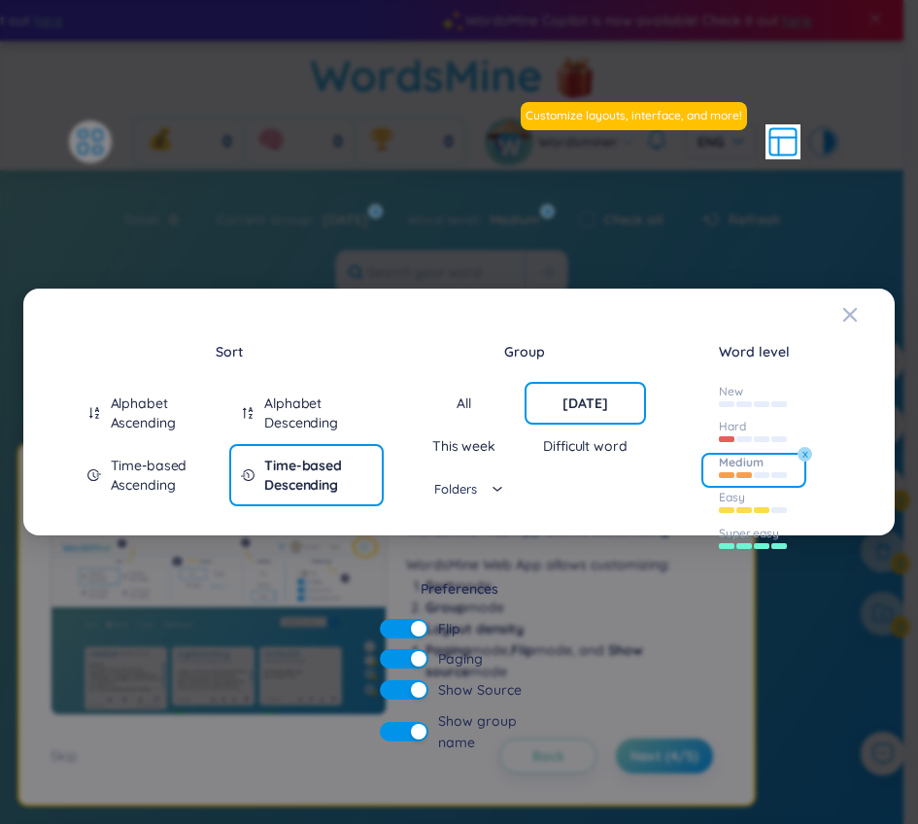
click at [781, 155] on icon at bounding box center [783, 141] width 35 height 35
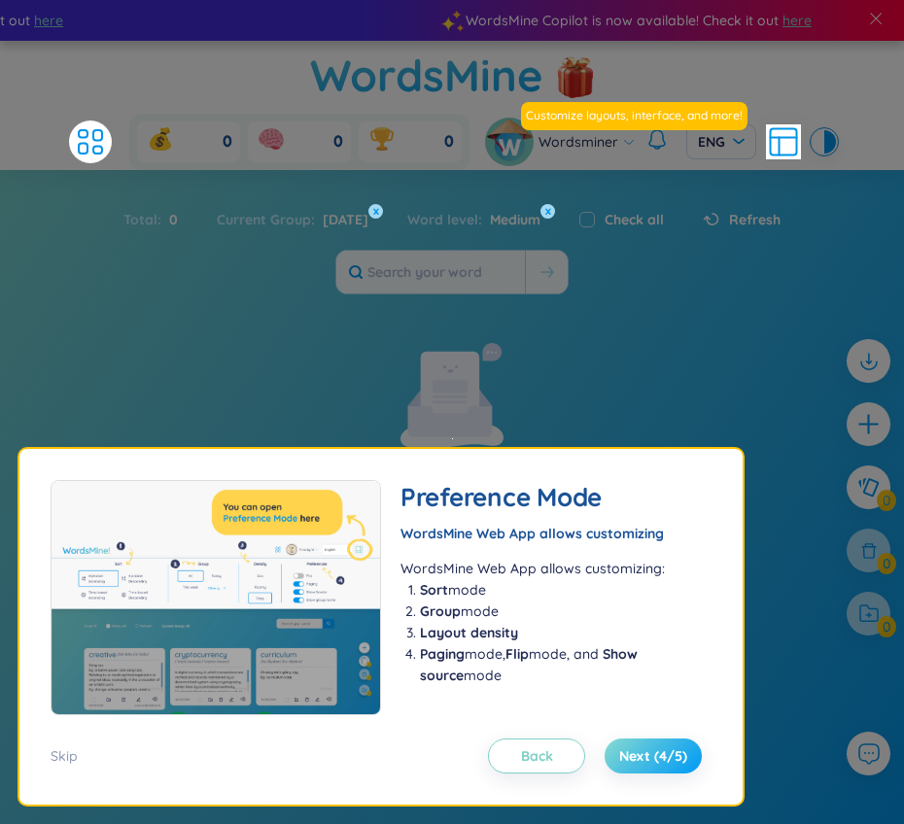
click at [682, 763] on span "Next (4/5)" at bounding box center [653, 755] width 68 height 19
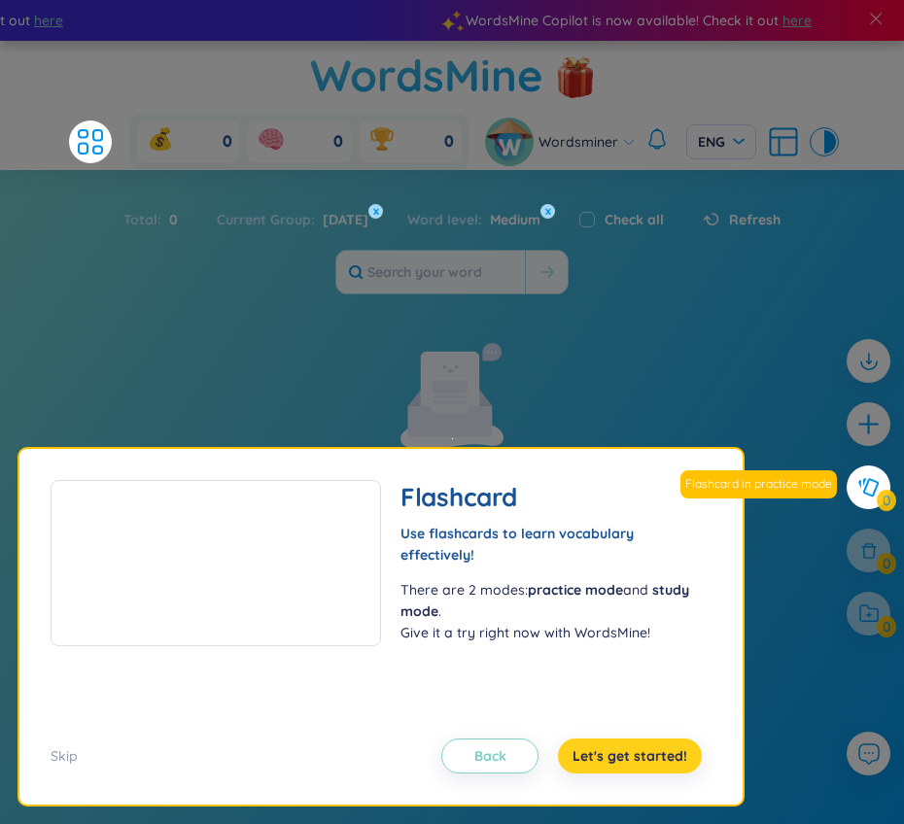
click at [682, 763] on span "Let's get started!" at bounding box center [629, 755] width 115 height 19
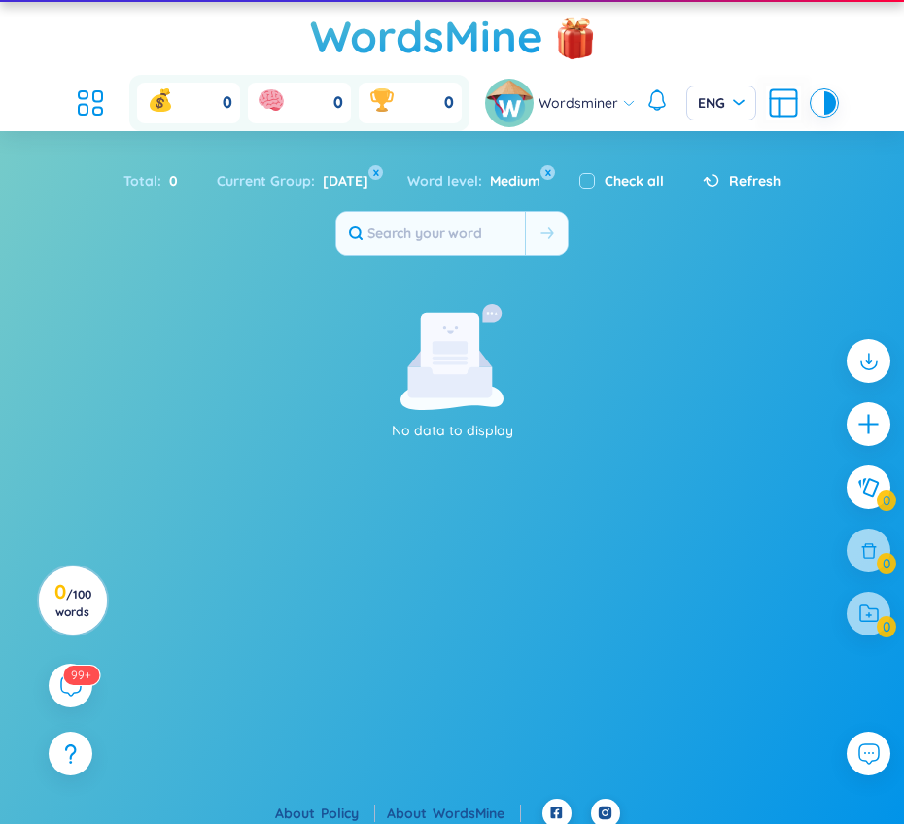
scroll to position [52, 0]
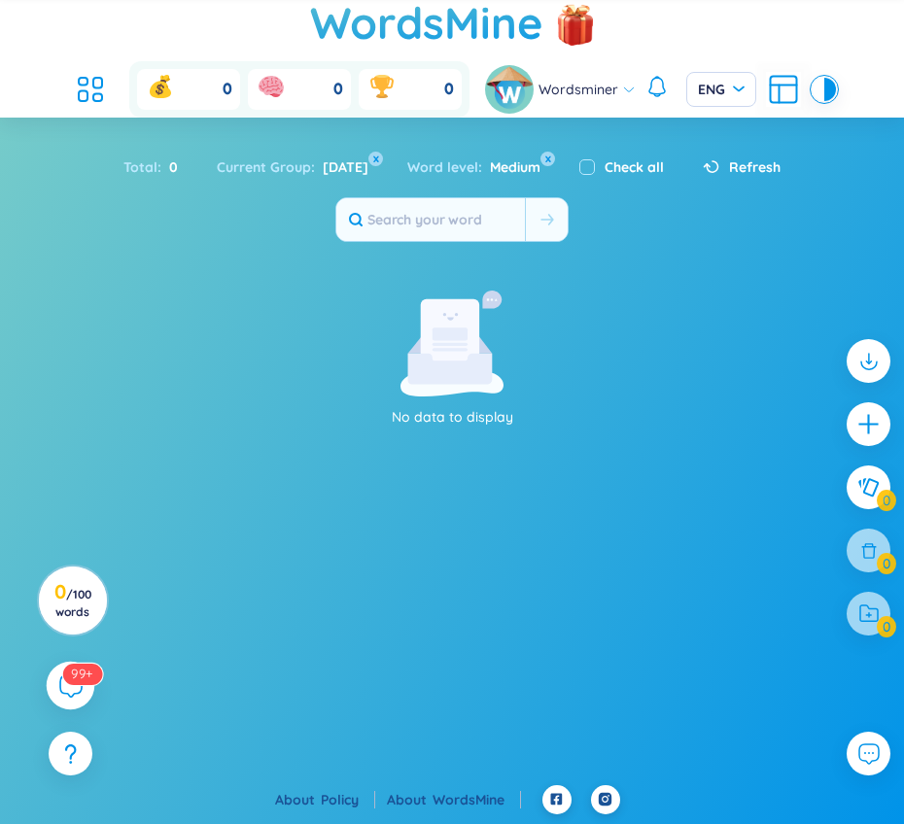
click at [72, 688] on icon at bounding box center [69, 684] width 23 height 23
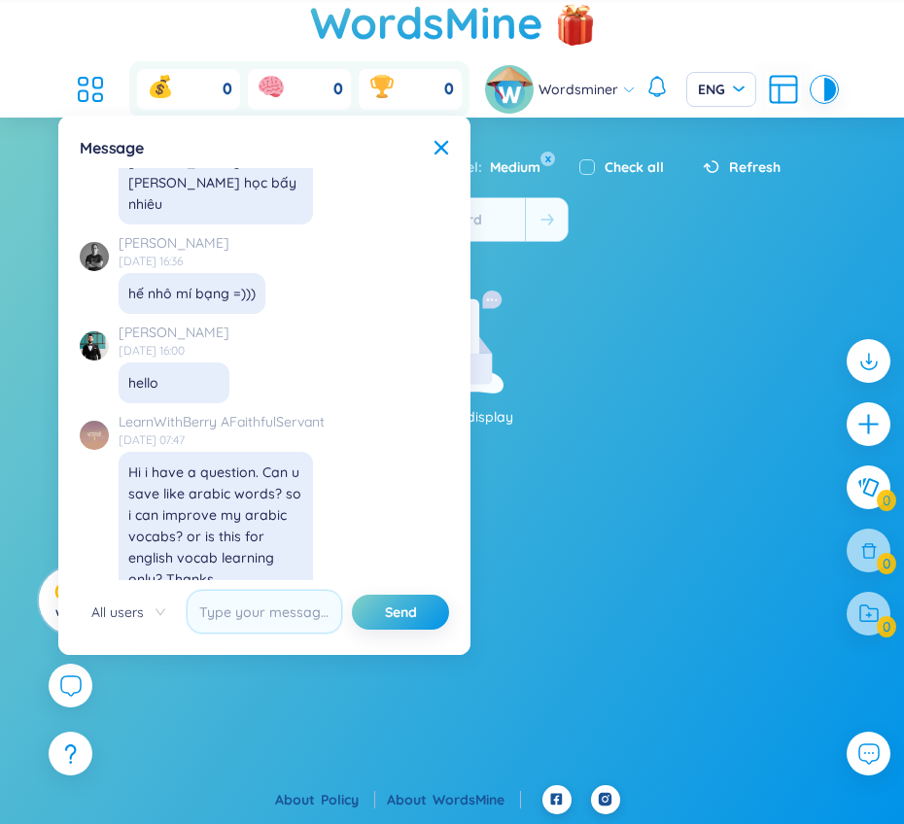
scroll to position [21864, 0]
click at [442, 140] on icon at bounding box center [441, 148] width 16 height 16
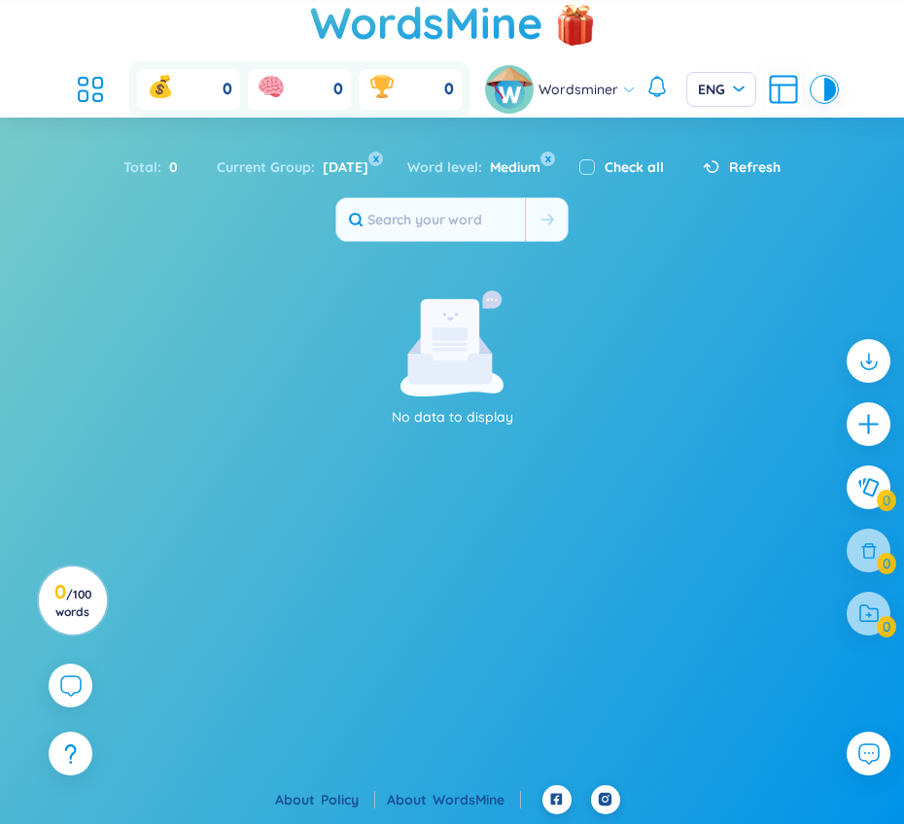
scroll to position [22360, 0]
click at [338, 175] on span "Today" at bounding box center [341, 166] width 53 height 17
